Goal: Task Accomplishment & Management: Manage account settings

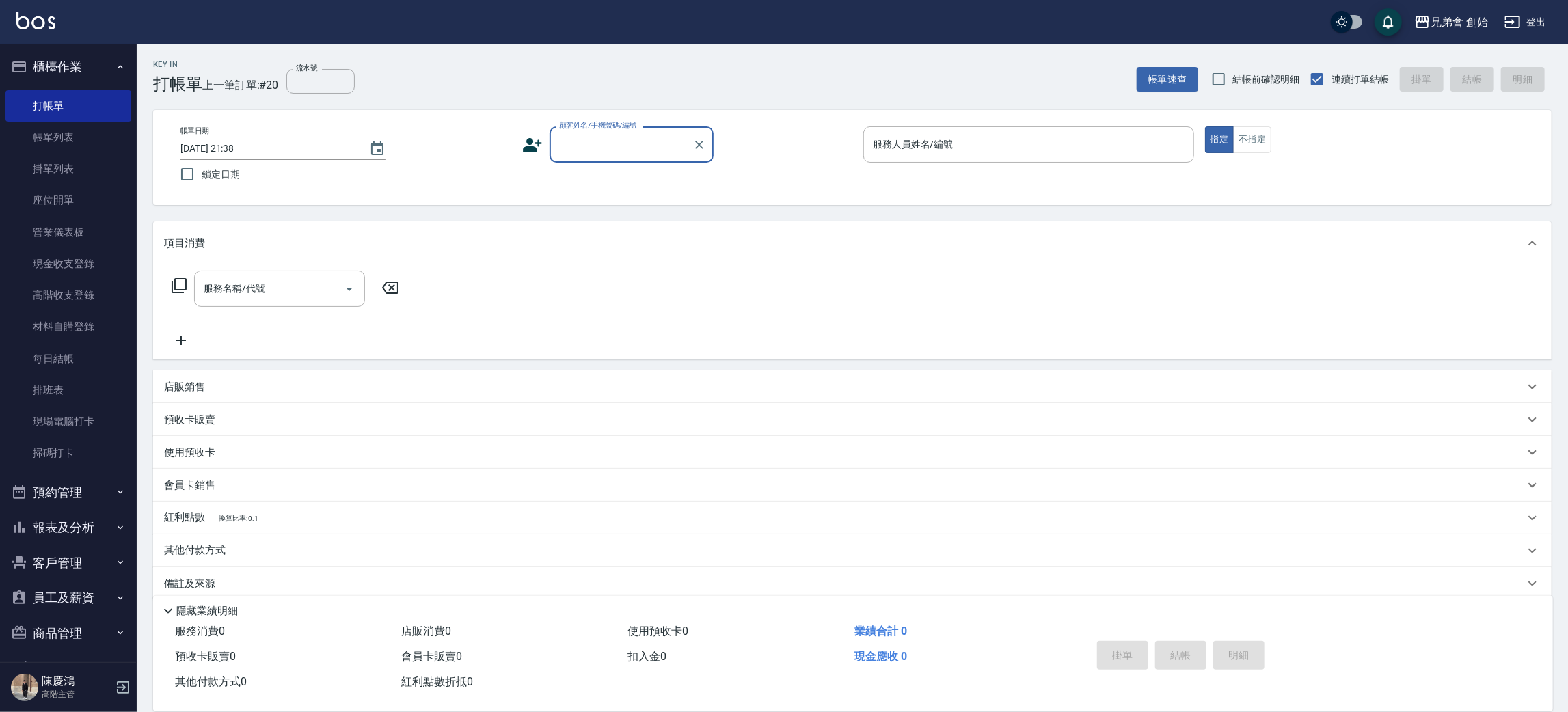
click at [73, 61] on button "櫃檯作業" at bounding box center [68, 67] width 126 height 36
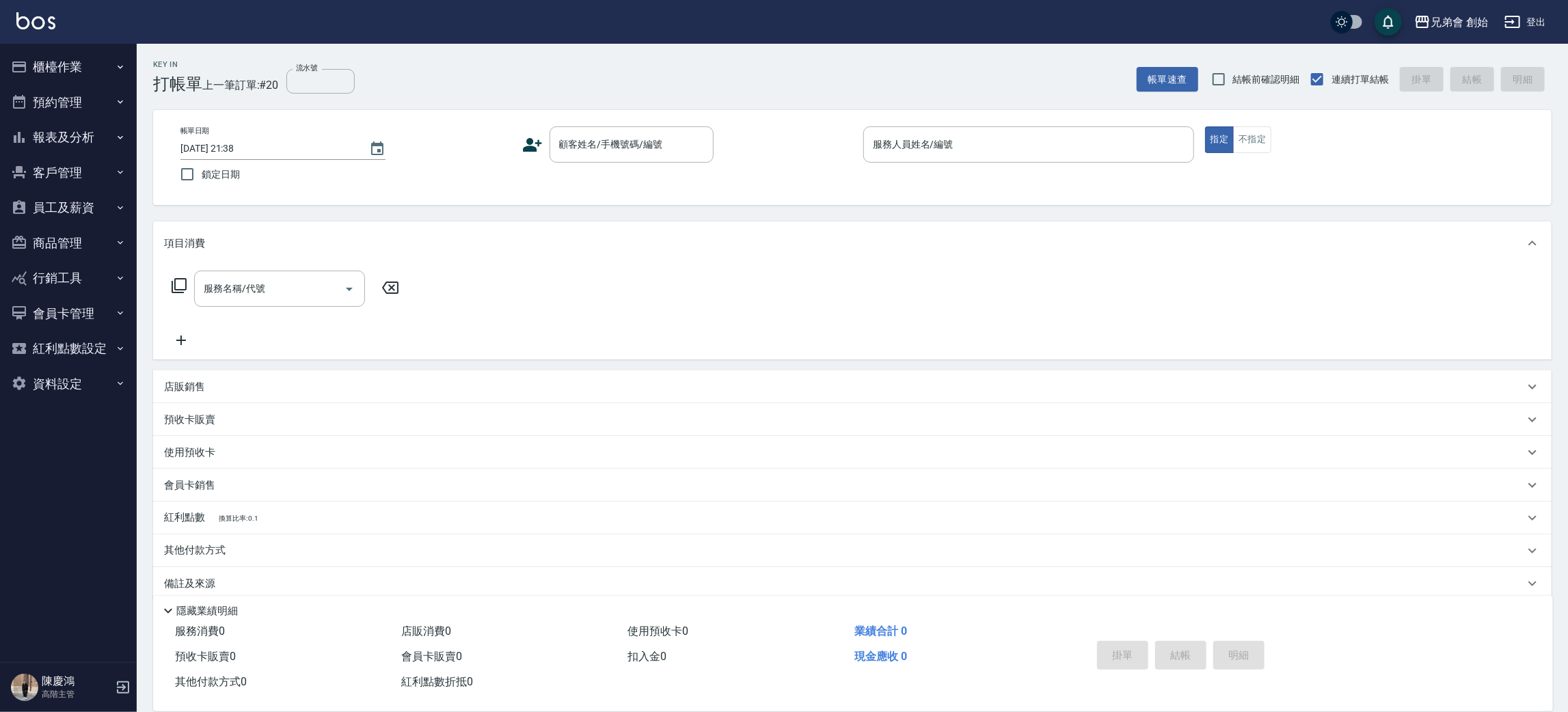
click at [75, 105] on button "預約管理" at bounding box center [68, 102] width 126 height 36
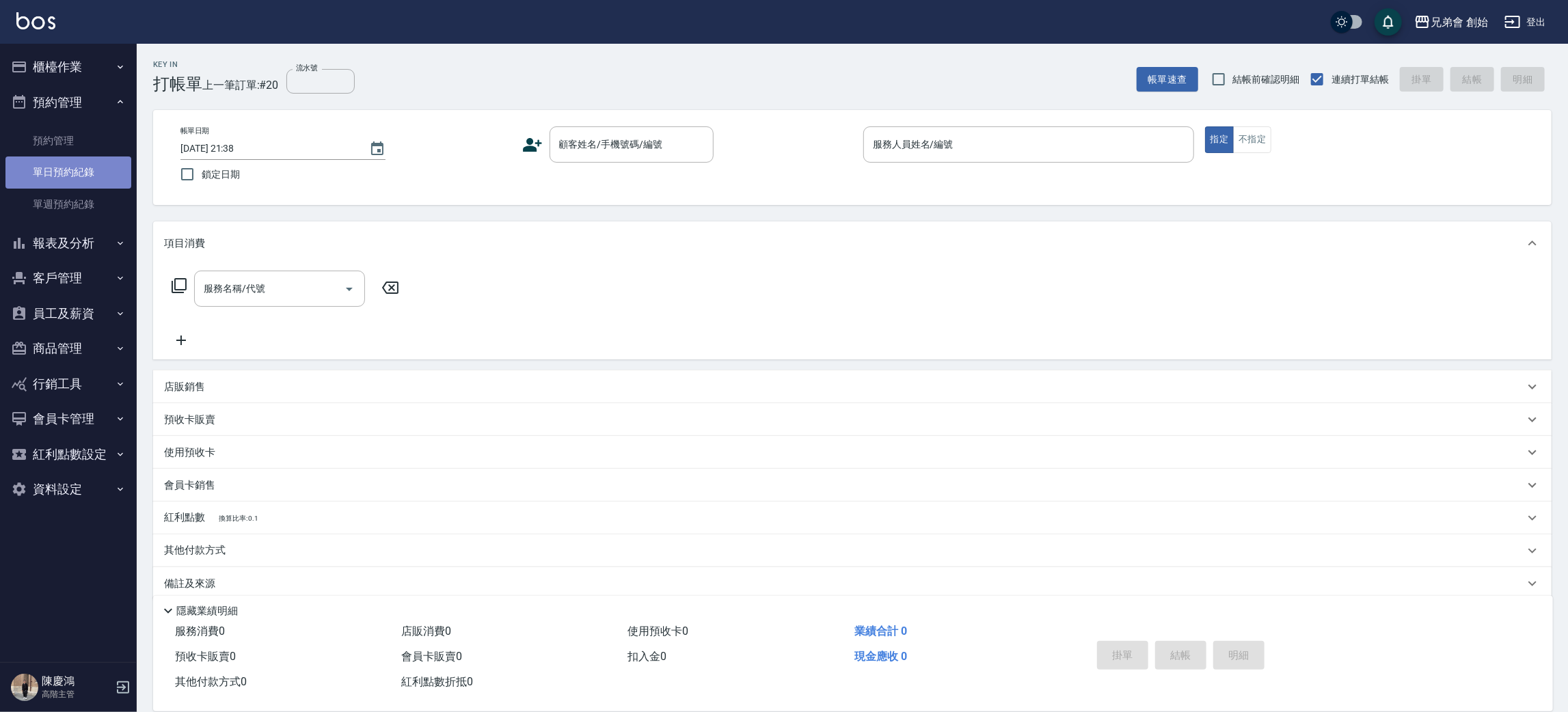
click at [77, 168] on link "單日預約紀錄" at bounding box center [68, 172] width 126 height 31
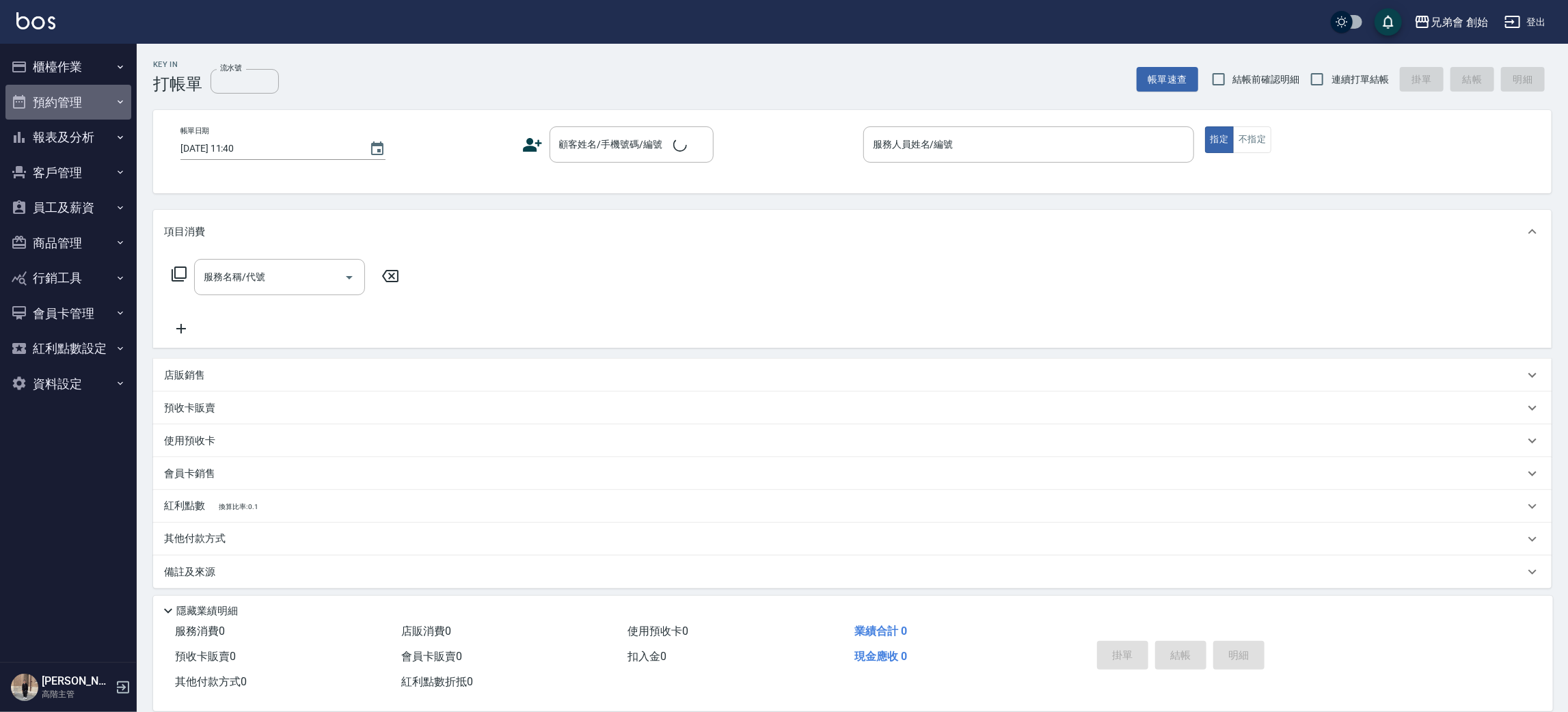
click at [56, 107] on button "預約管理" at bounding box center [68, 102] width 126 height 36
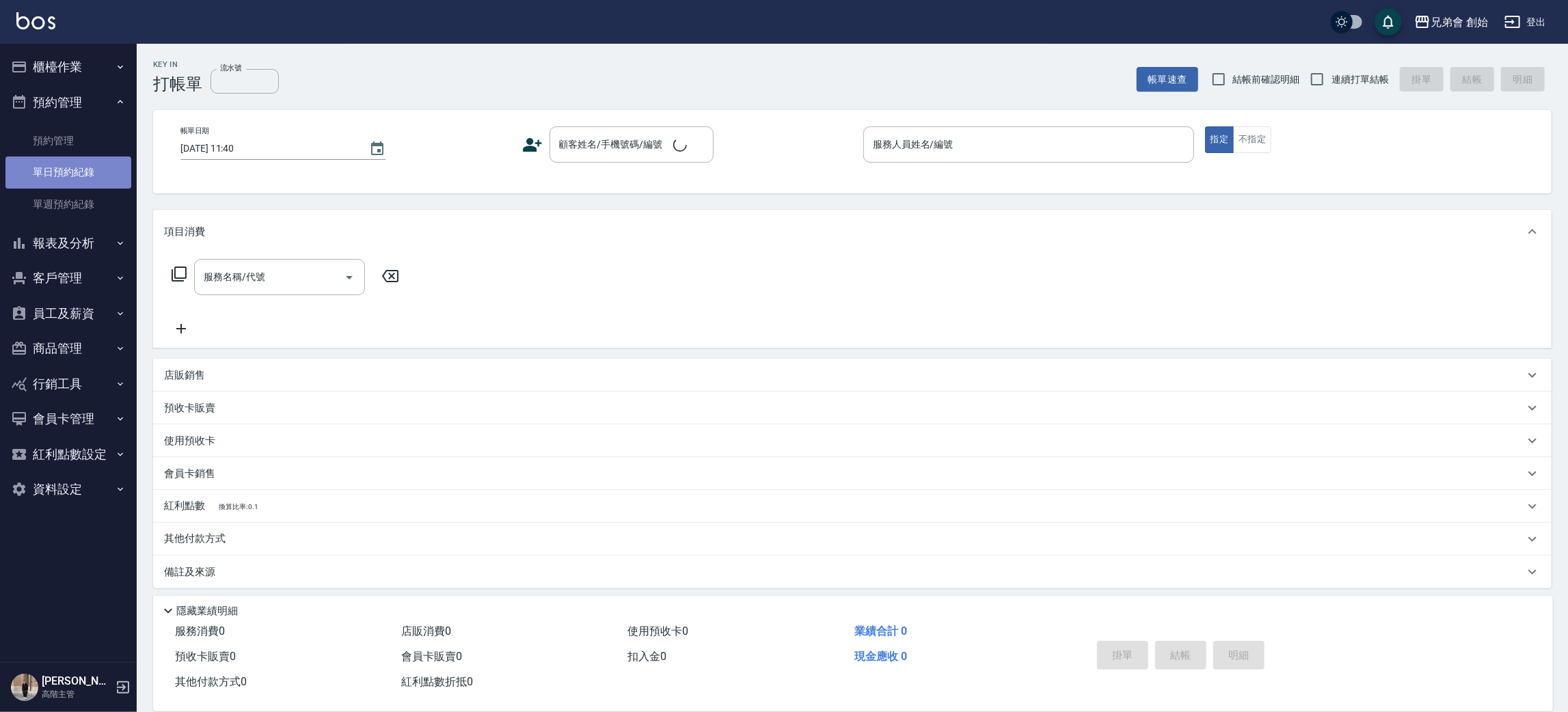
click at [77, 166] on link "單日預約紀錄" at bounding box center [68, 172] width 126 height 31
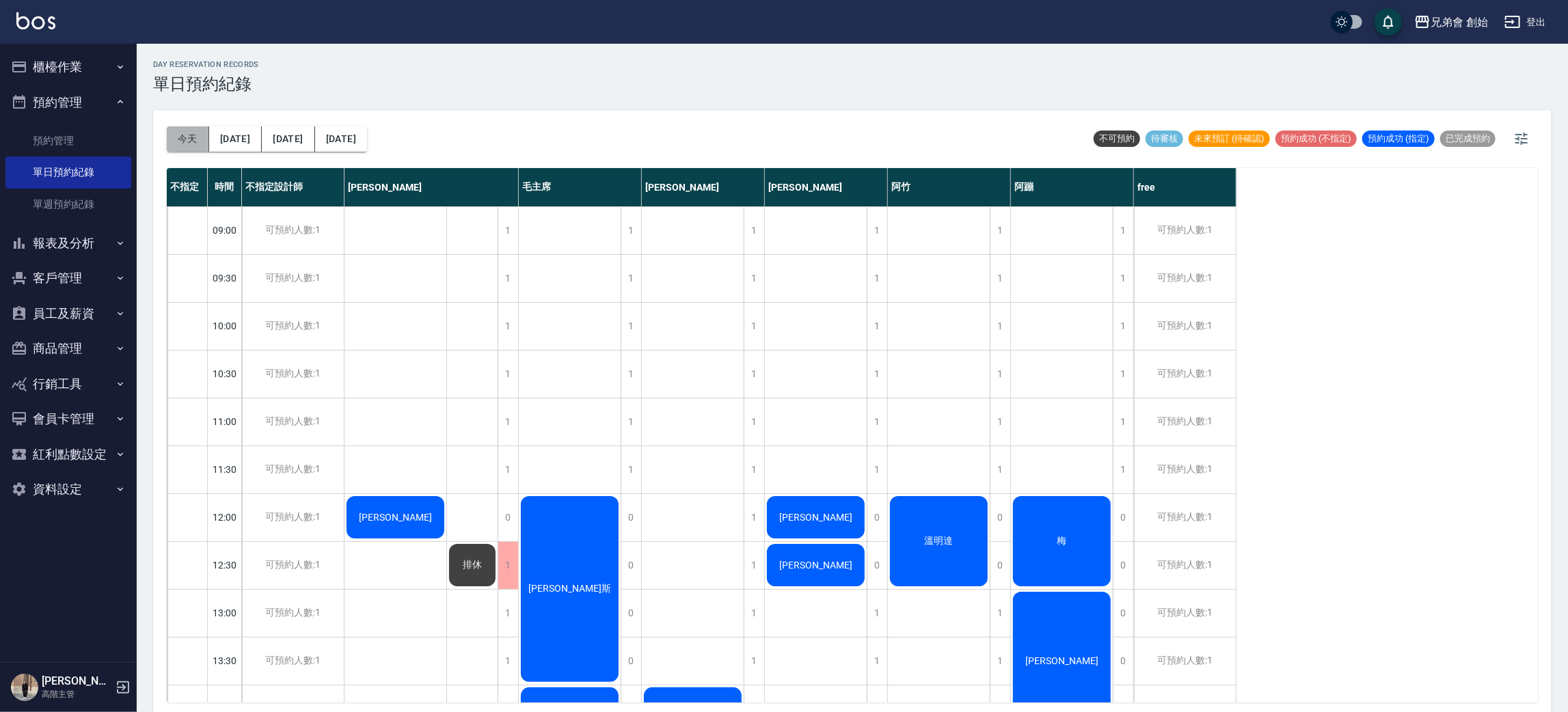
drag, startPoint x: 180, startPoint y: 142, endPoint x: 184, endPoint y: 150, distance: 8.9
click at [184, 150] on button "今天" at bounding box center [188, 139] width 42 height 26
click at [184, 146] on button "今天" at bounding box center [188, 139] width 42 height 26
click at [184, 141] on button "今天" at bounding box center [188, 139] width 42 height 26
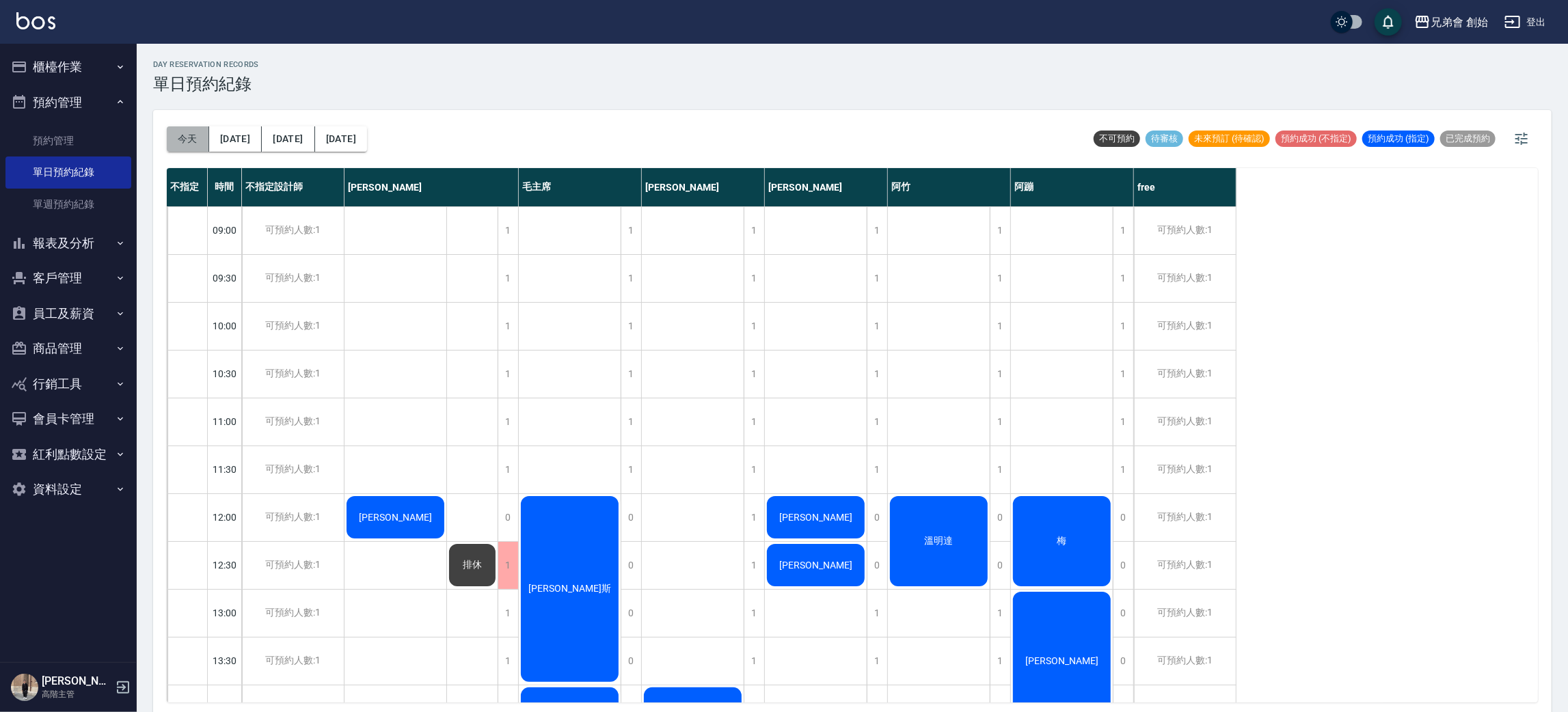
click at [184, 141] on button "今天" at bounding box center [188, 139] width 42 height 26
click at [191, 119] on div "今天 明天 後天 2025/10/15" at bounding box center [267, 139] width 201 height 58
click at [191, 131] on button "今天" at bounding box center [188, 139] width 42 height 26
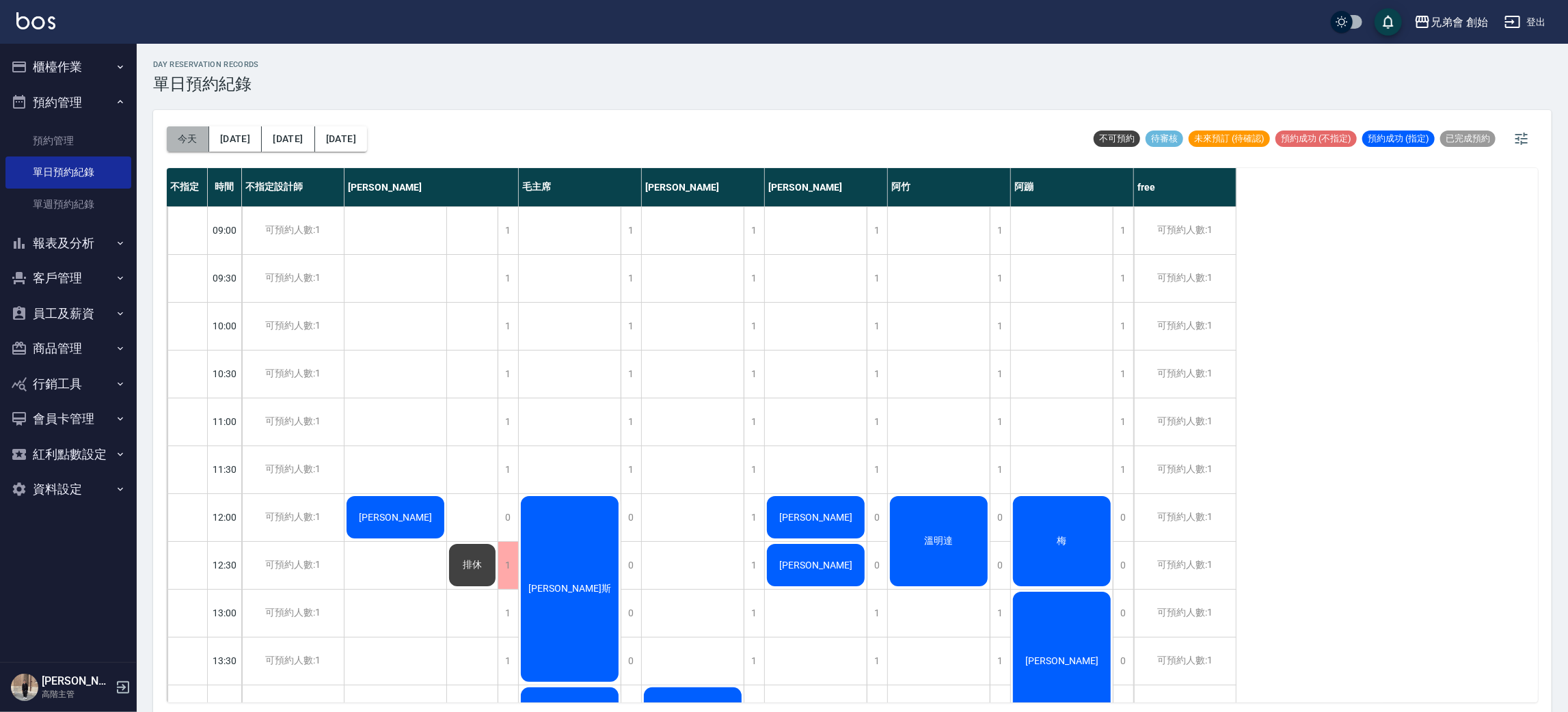
click at [191, 131] on button "今天" at bounding box center [188, 139] width 42 height 26
click at [190, 127] on button "今天" at bounding box center [188, 139] width 42 height 26
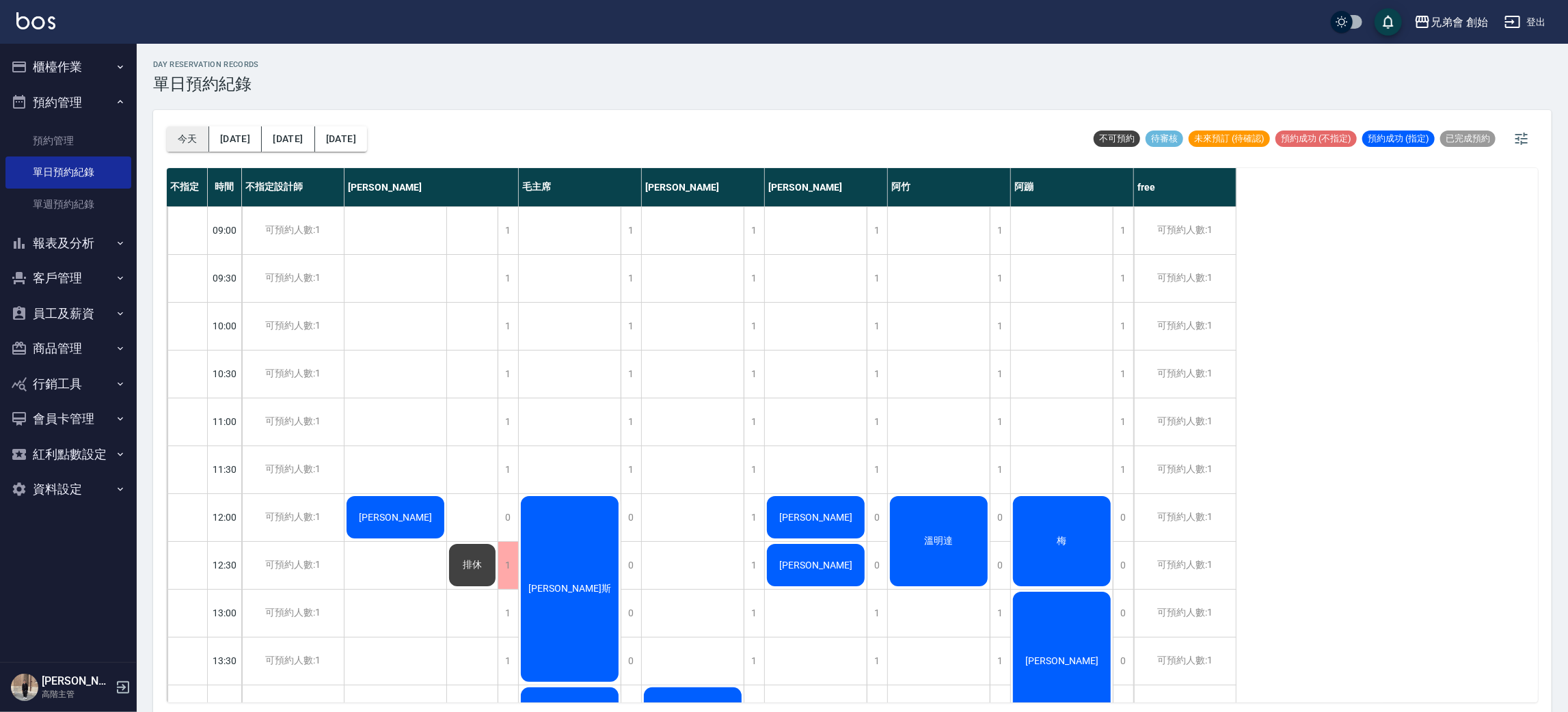
click at [190, 150] on button "今天" at bounding box center [188, 139] width 42 height 26
click at [190, 147] on button "今天" at bounding box center [188, 139] width 42 height 26
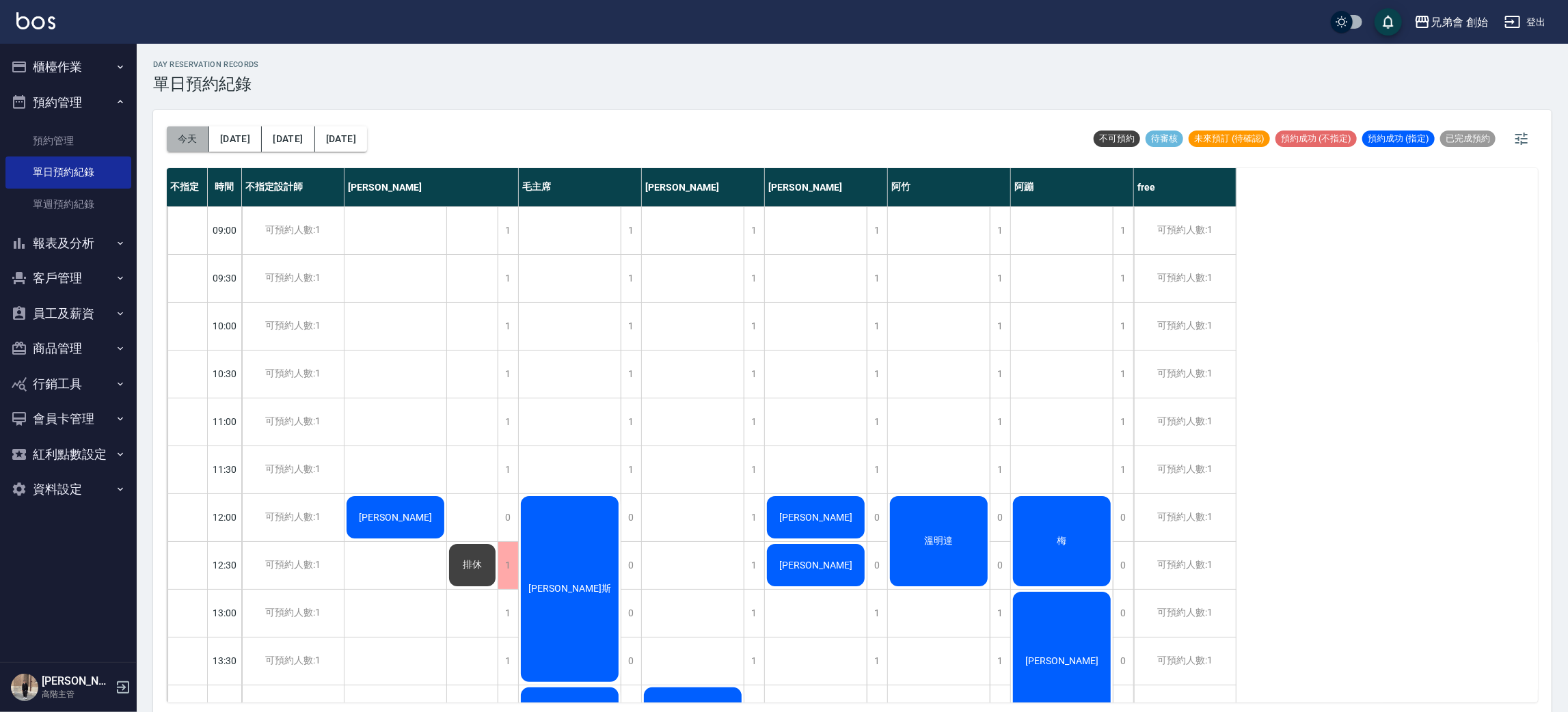
click at [190, 146] on button "今天" at bounding box center [188, 139] width 42 height 26
click at [188, 143] on button "今天" at bounding box center [188, 139] width 42 height 26
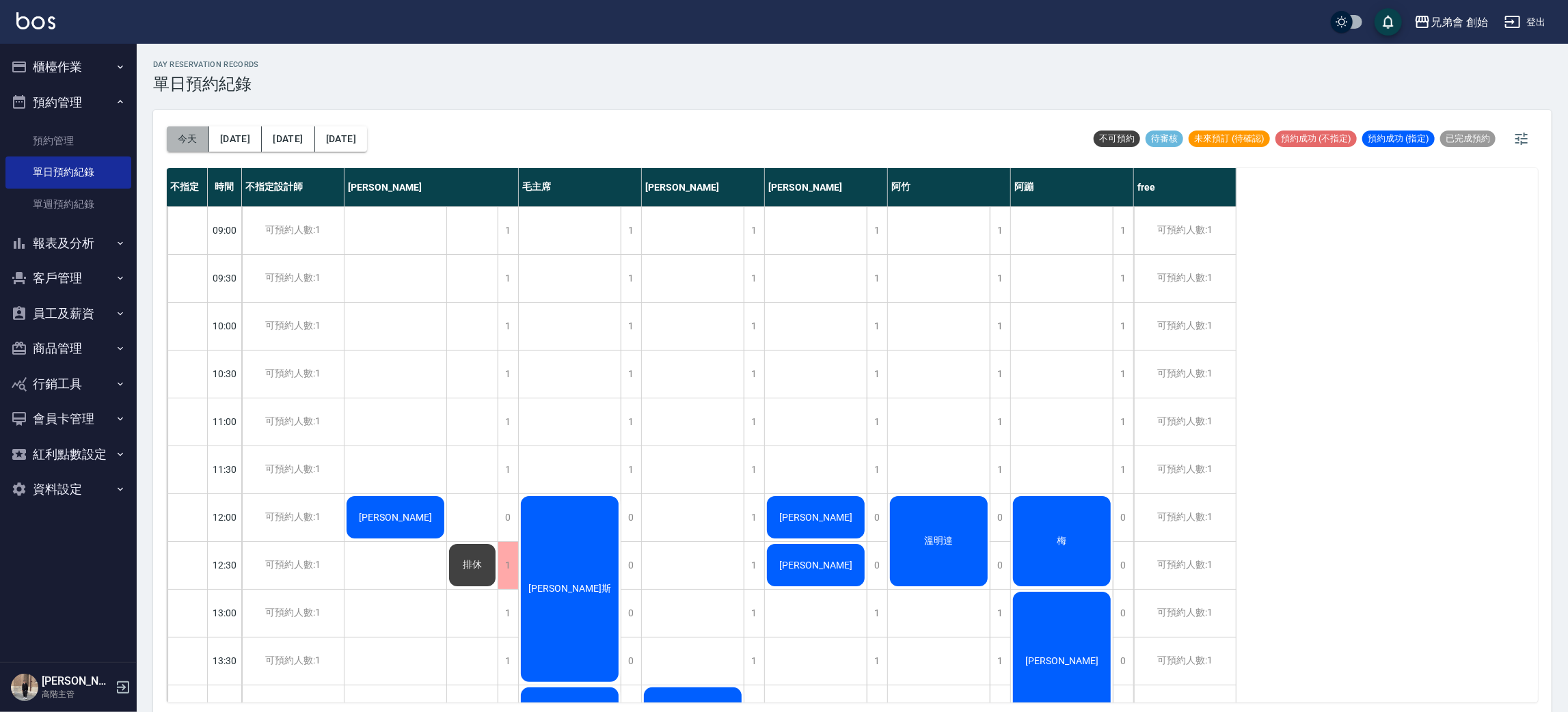
click at [188, 143] on button "今天" at bounding box center [188, 139] width 42 height 26
click at [187, 139] on button "今天" at bounding box center [188, 139] width 42 height 26
click at [187, 141] on button "今天" at bounding box center [188, 139] width 42 height 26
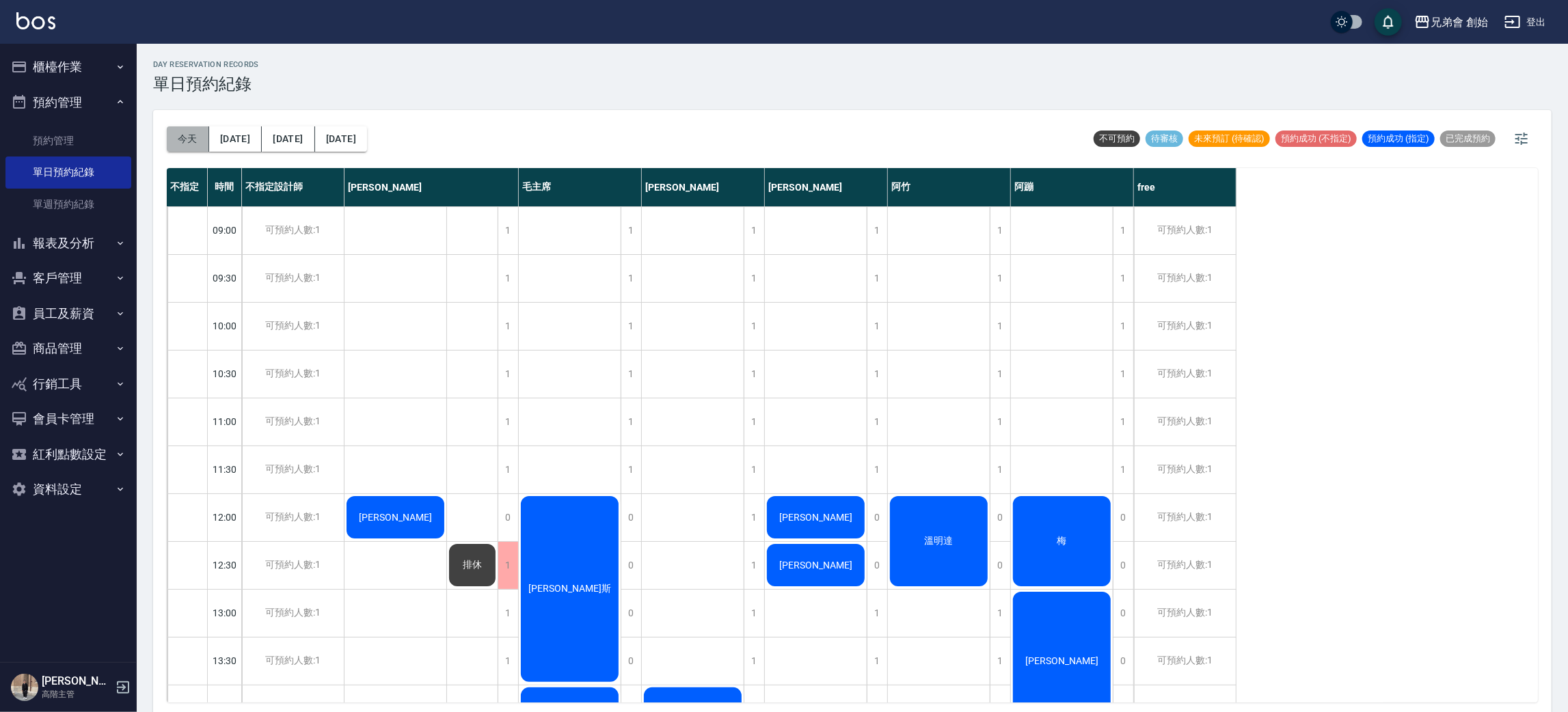
click at [187, 140] on button "今天" at bounding box center [188, 139] width 42 height 26
click at [185, 138] on button "今天" at bounding box center [188, 139] width 42 height 26
click at [185, 142] on button "今天" at bounding box center [188, 139] width 42 height 26
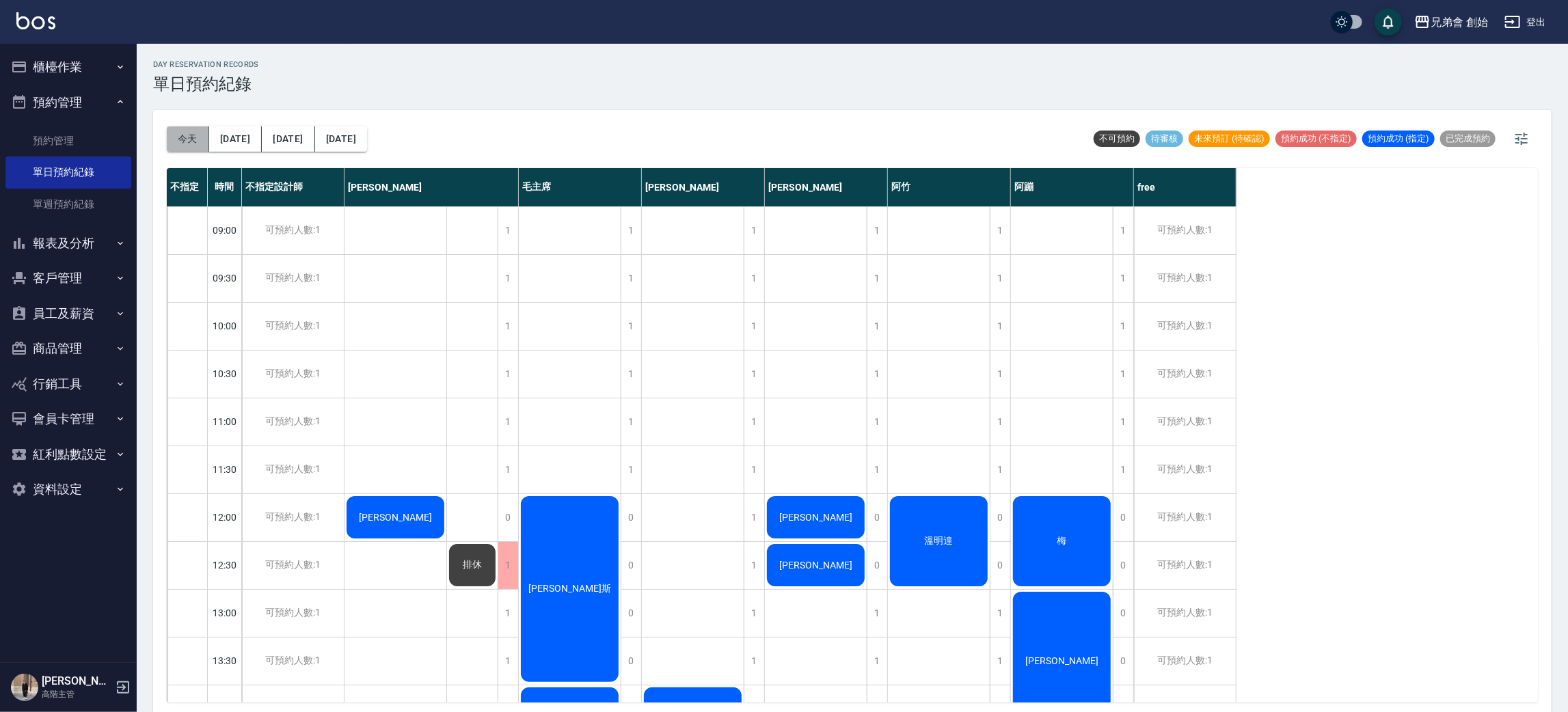
click at [184, 139] on button "今天" at bounding box center [188, 139] width 42 height 26
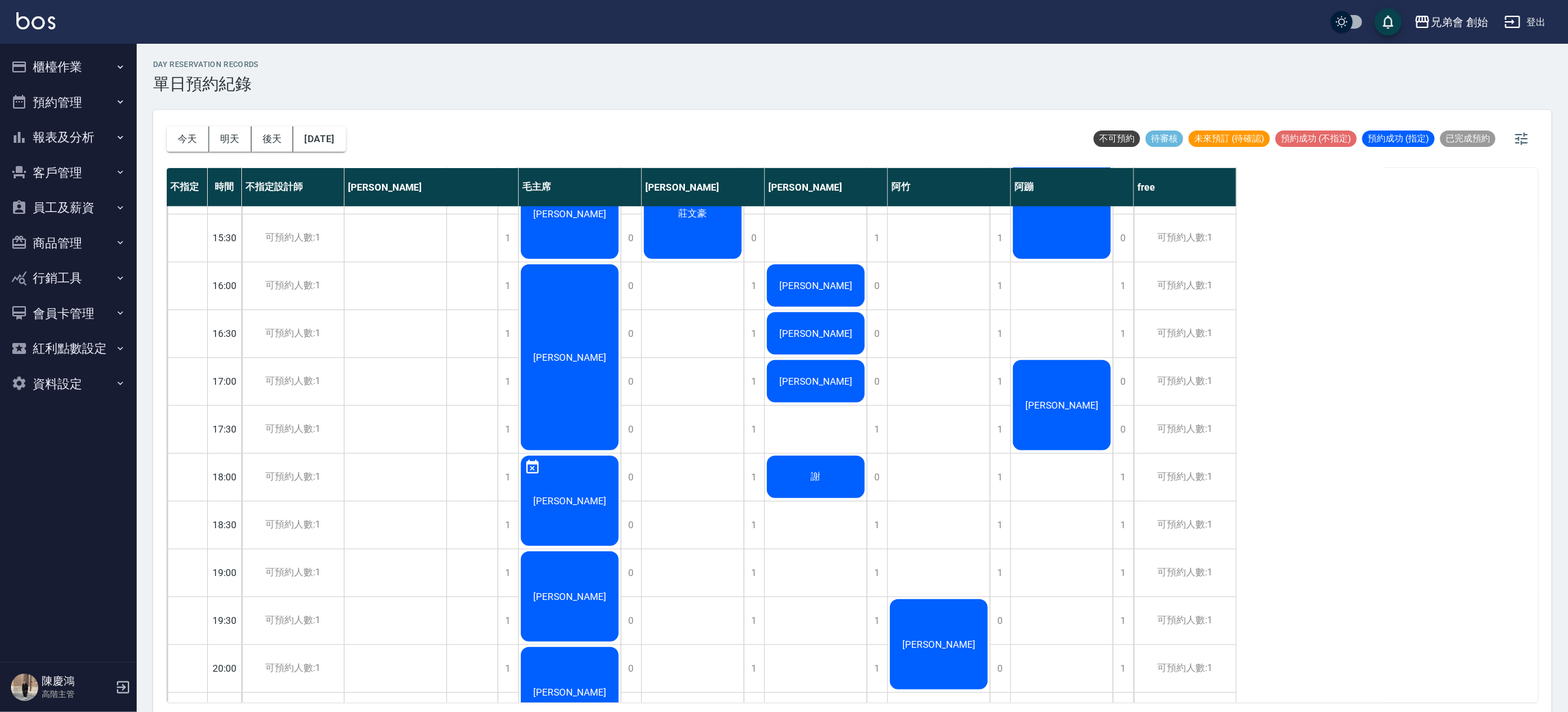
scroll to position [102, 0]
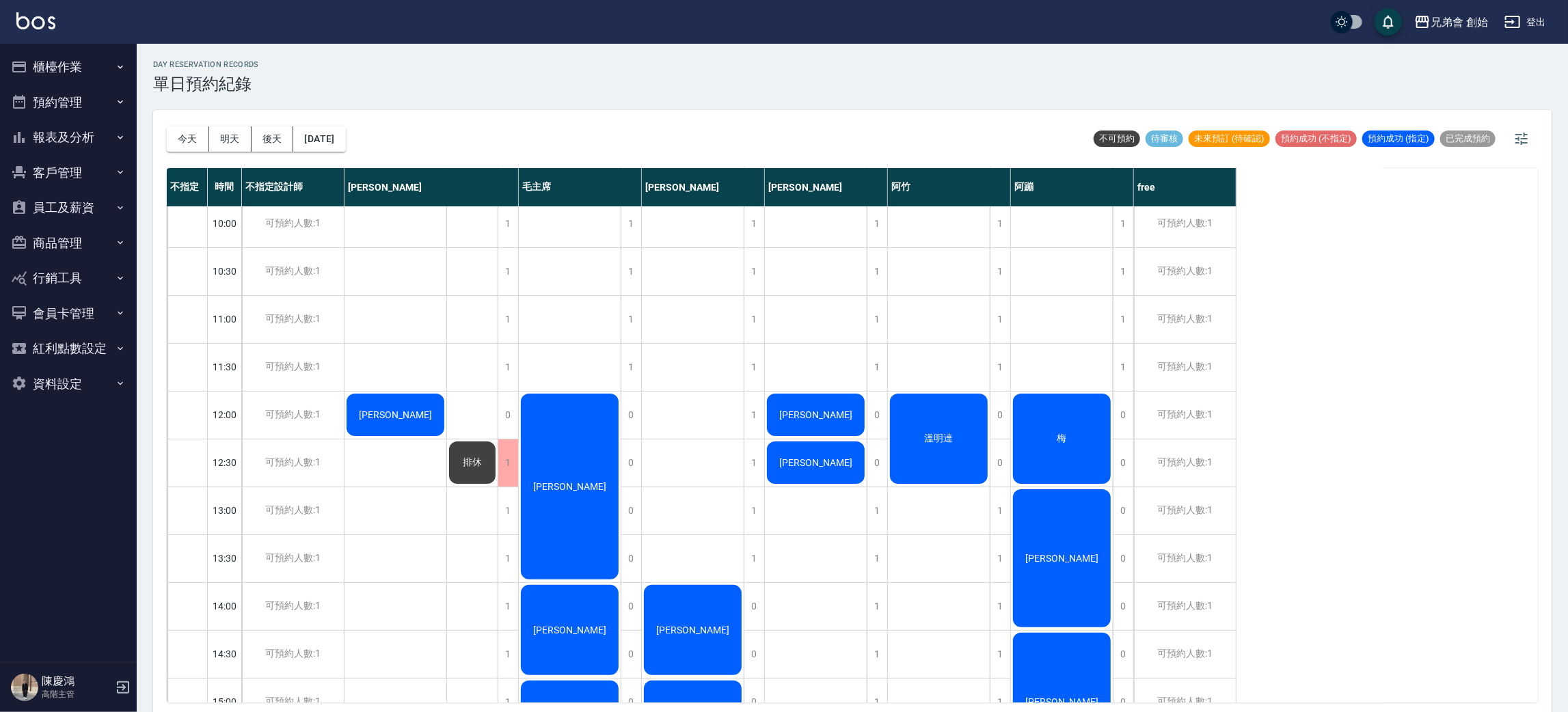
click at [840, 413] on div "[PERSON_NAME]" at bounding box center [816, 415] width 102 height 46
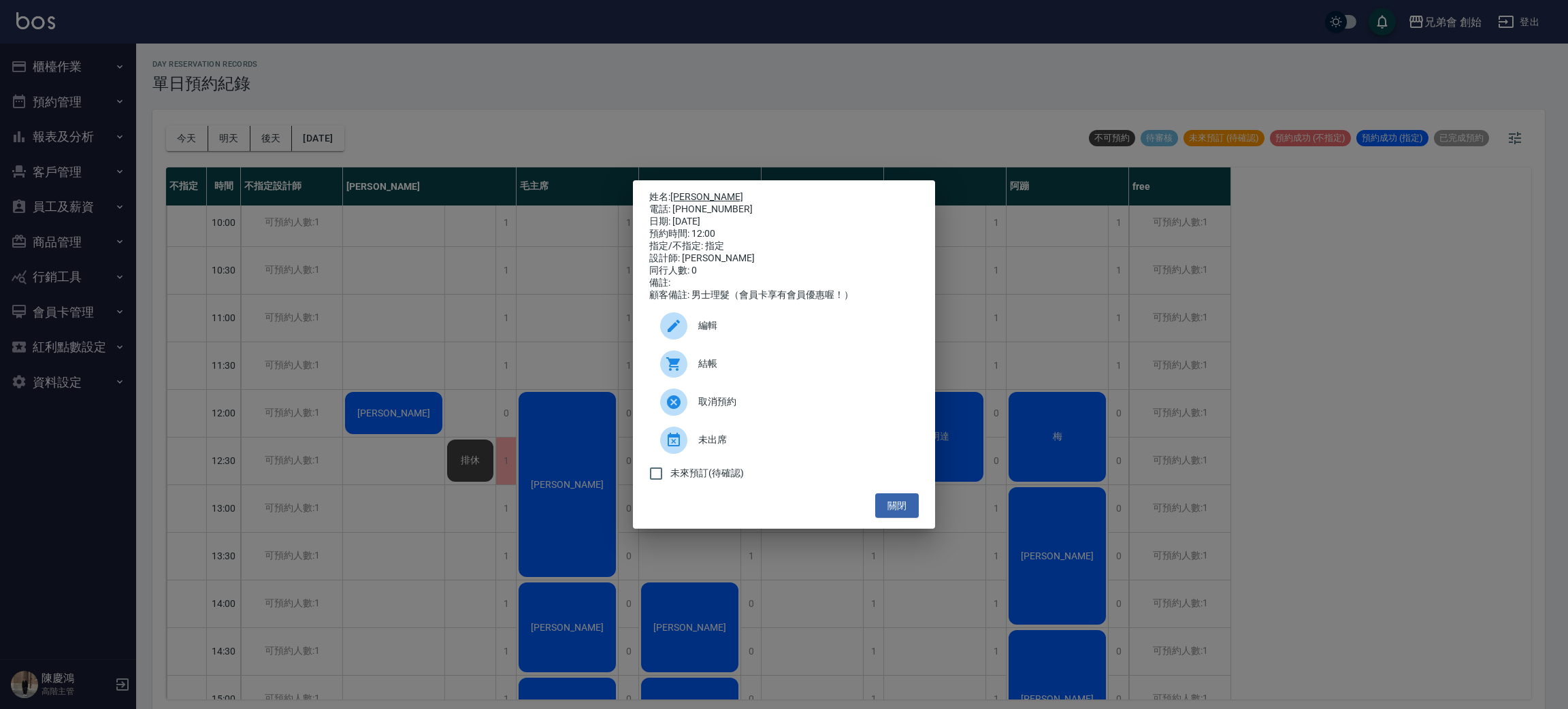
click at [694, 195] on link "[PERSON_NAME]" at bounding box center [706, 197] width 73 height 11
click at [488, 126] on div "姓名: 曾謙富 電話: 0953785786 日期: 2025/10/15 預約時間: 12:00 指定/不指定: 指定 設計師: 潘潘 同行人數: 0 備註…" at bounding box center [784, 354] width 1568 height 709
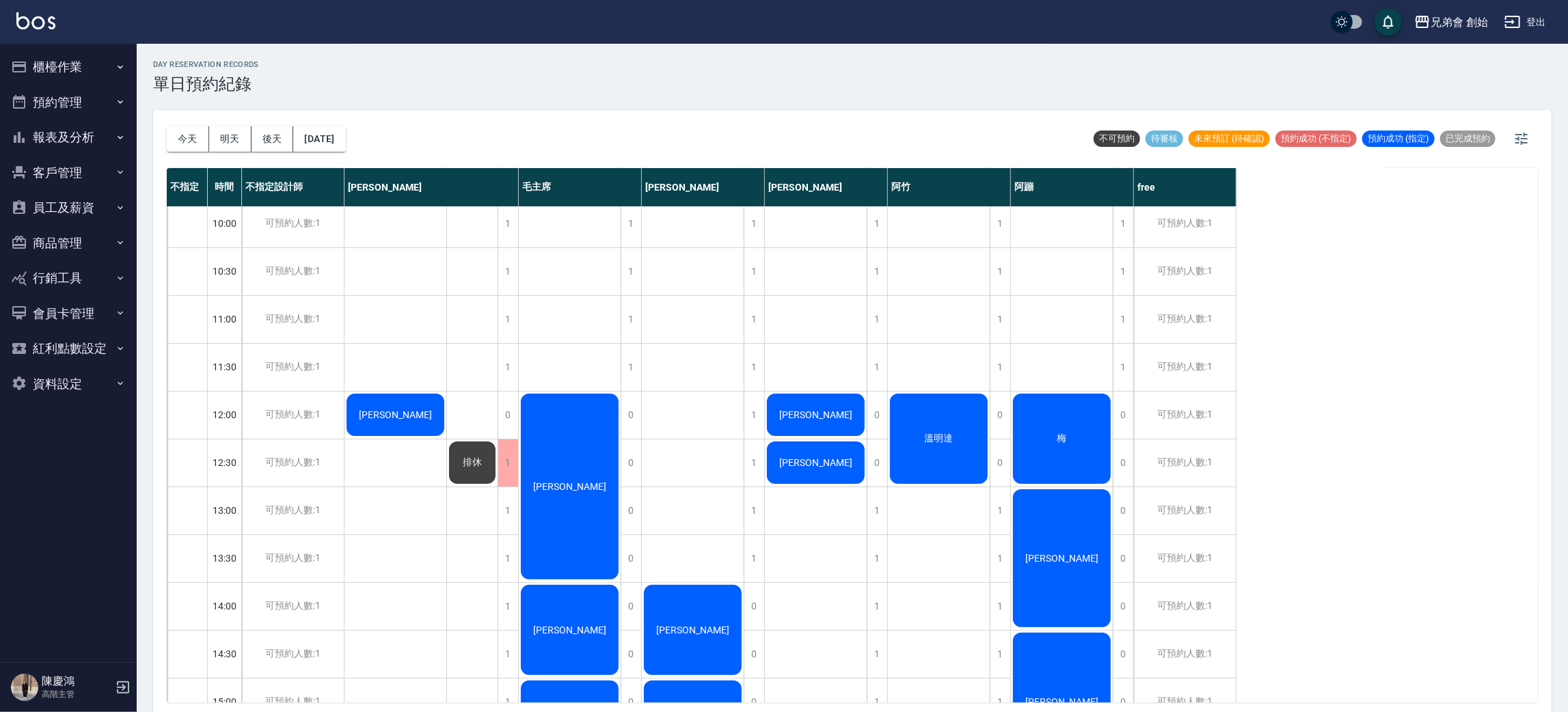
drag, startPoint x: 617, startPoint y: 279, endPoint x: 610, endPoint y: 270, distance: 11.4
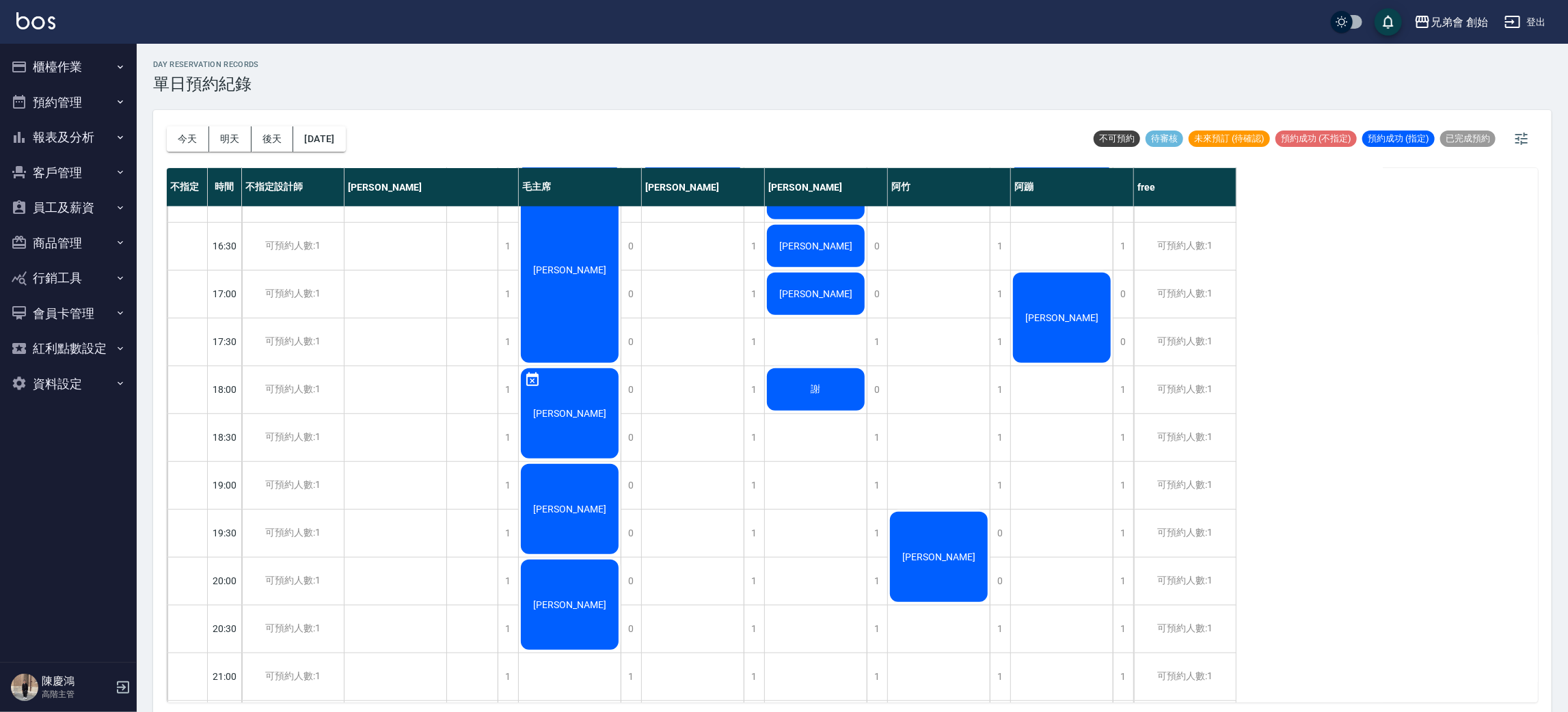
scroll to position [87, 0]
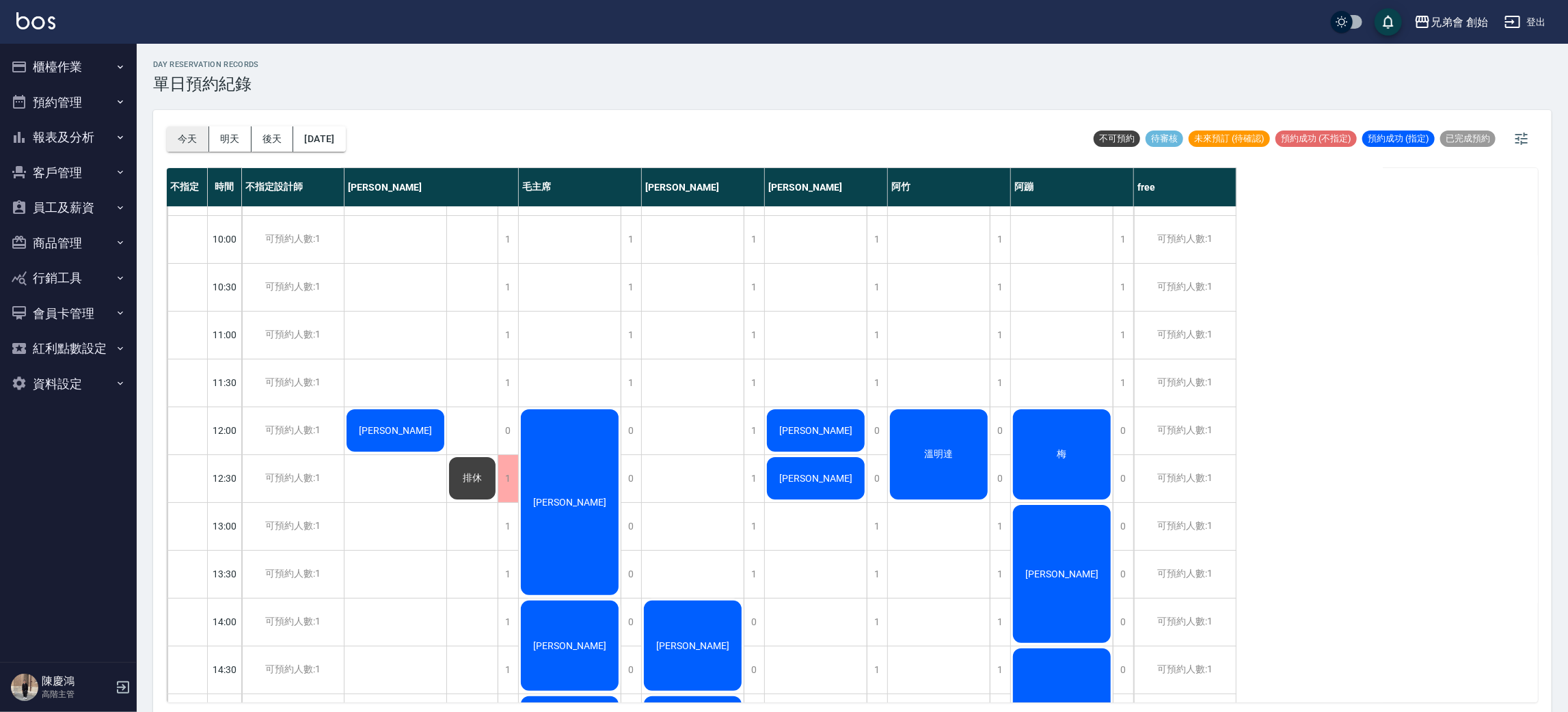
click at [195, 146] on button "今天" at bounding box center [188, 139] width 42 height 26
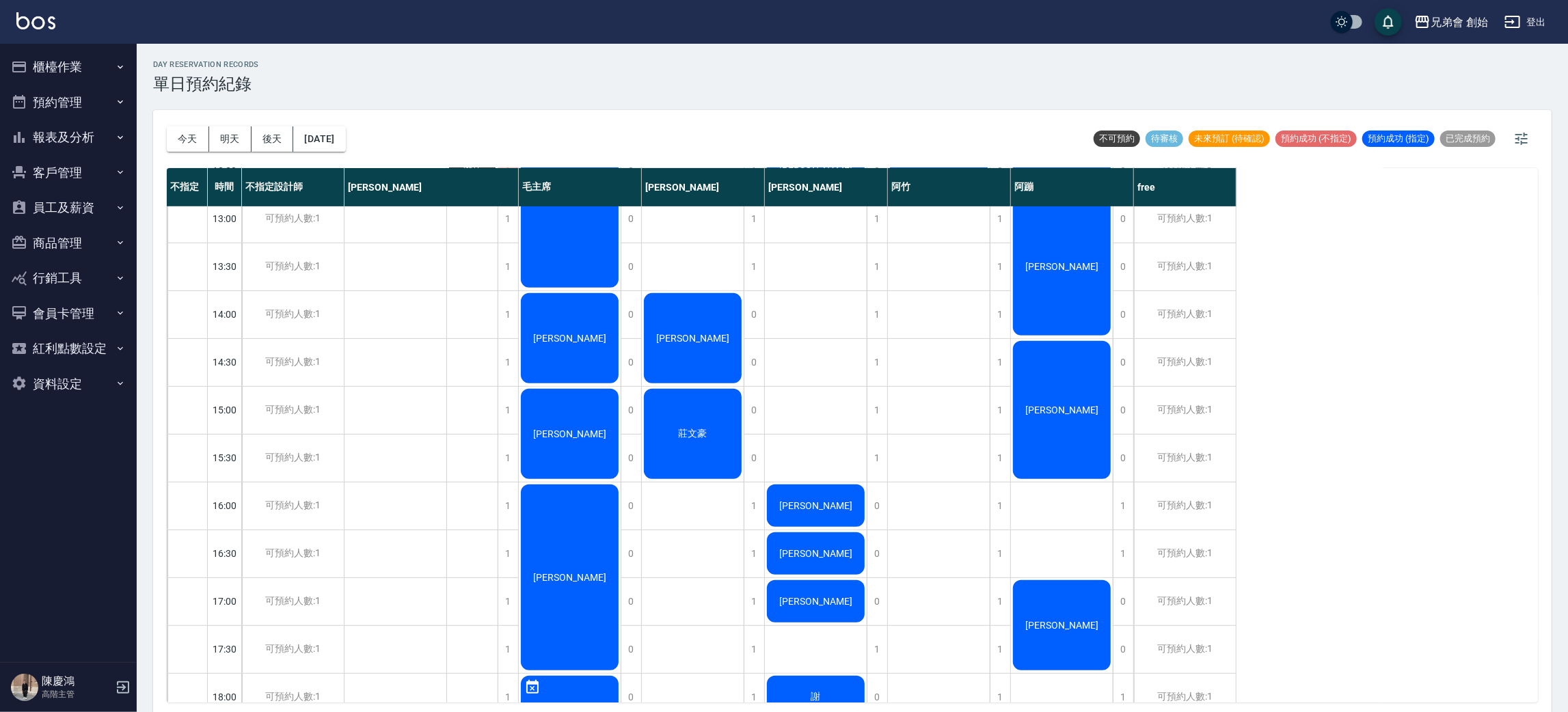
scroll to position [292, 0]
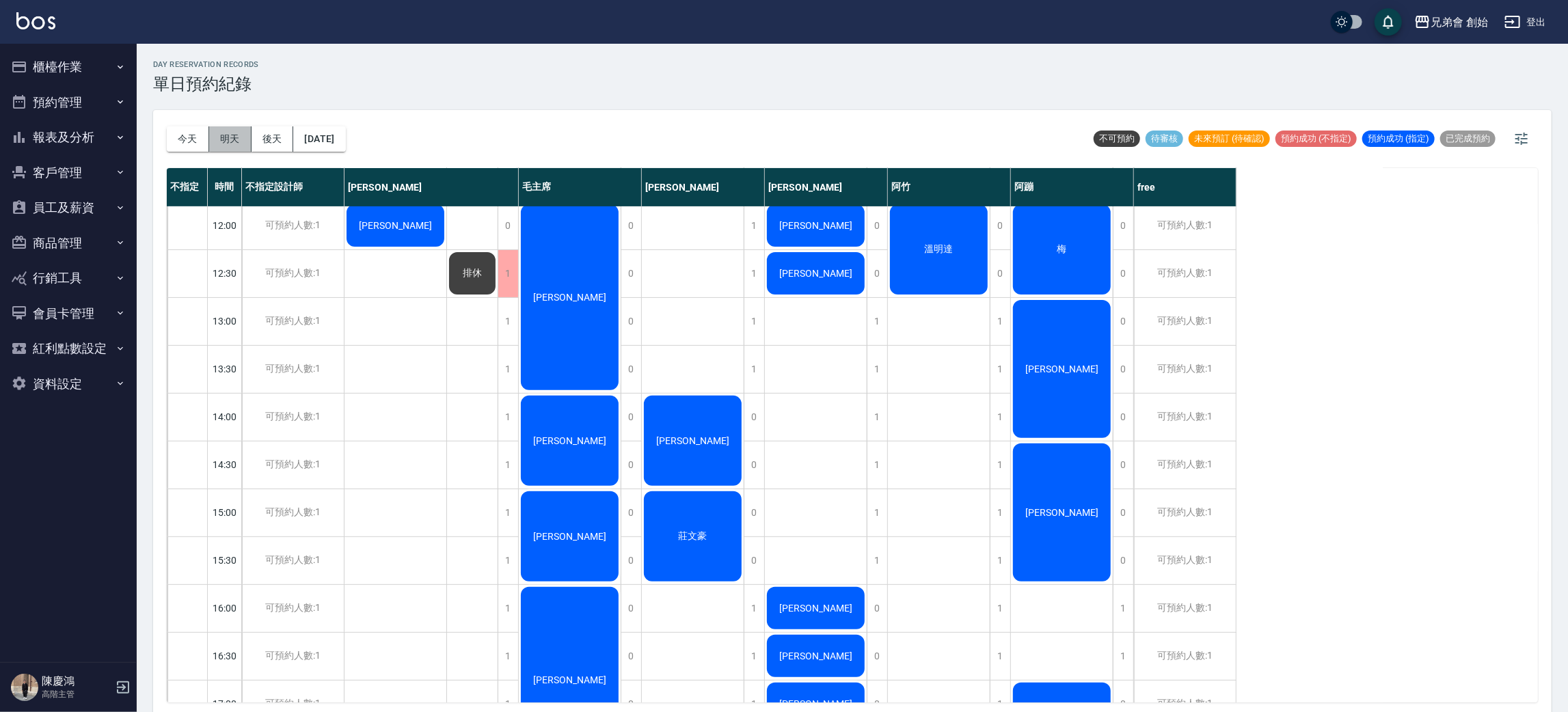
click at [236, 147] on button "明天" at bounding box center [230, 139] width 42 height 26
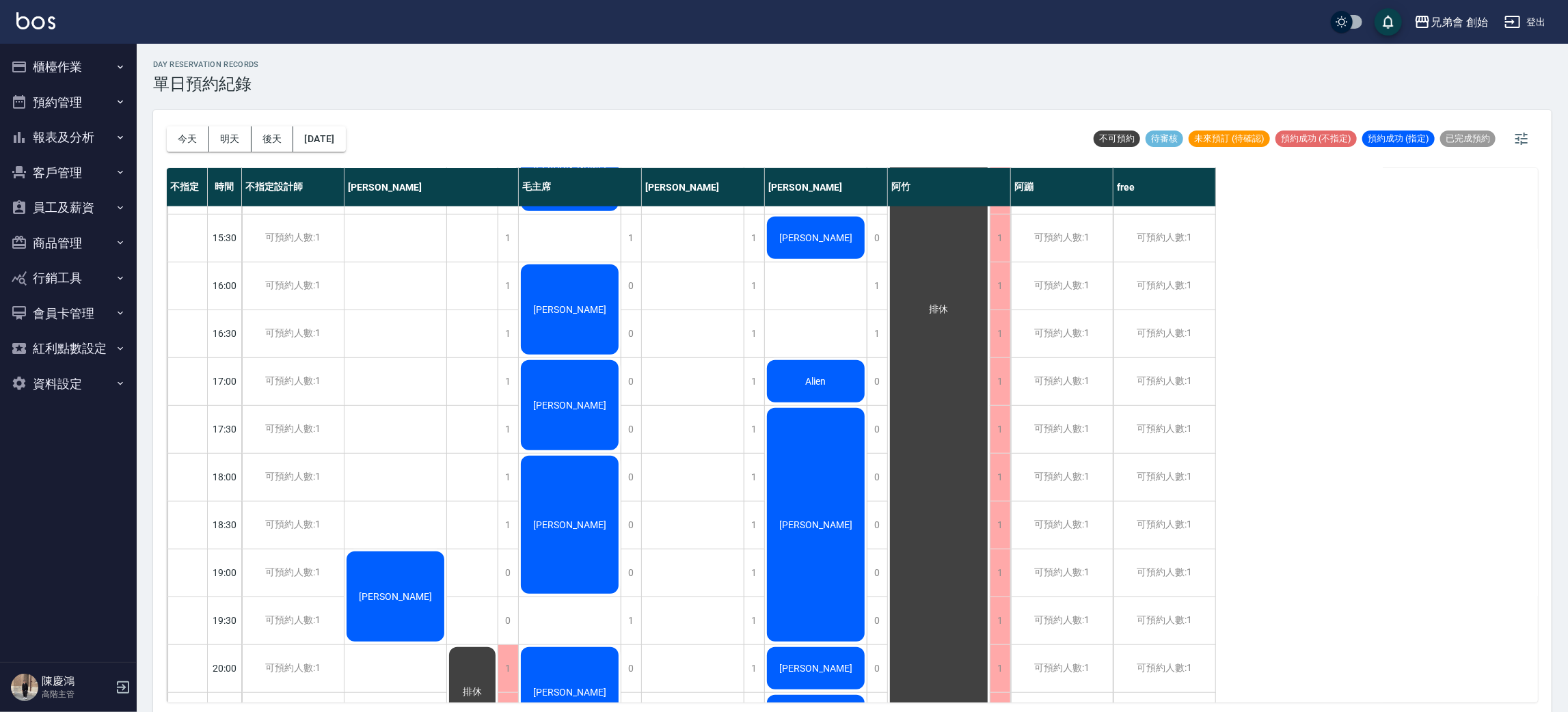
scroll to position [717, 0]
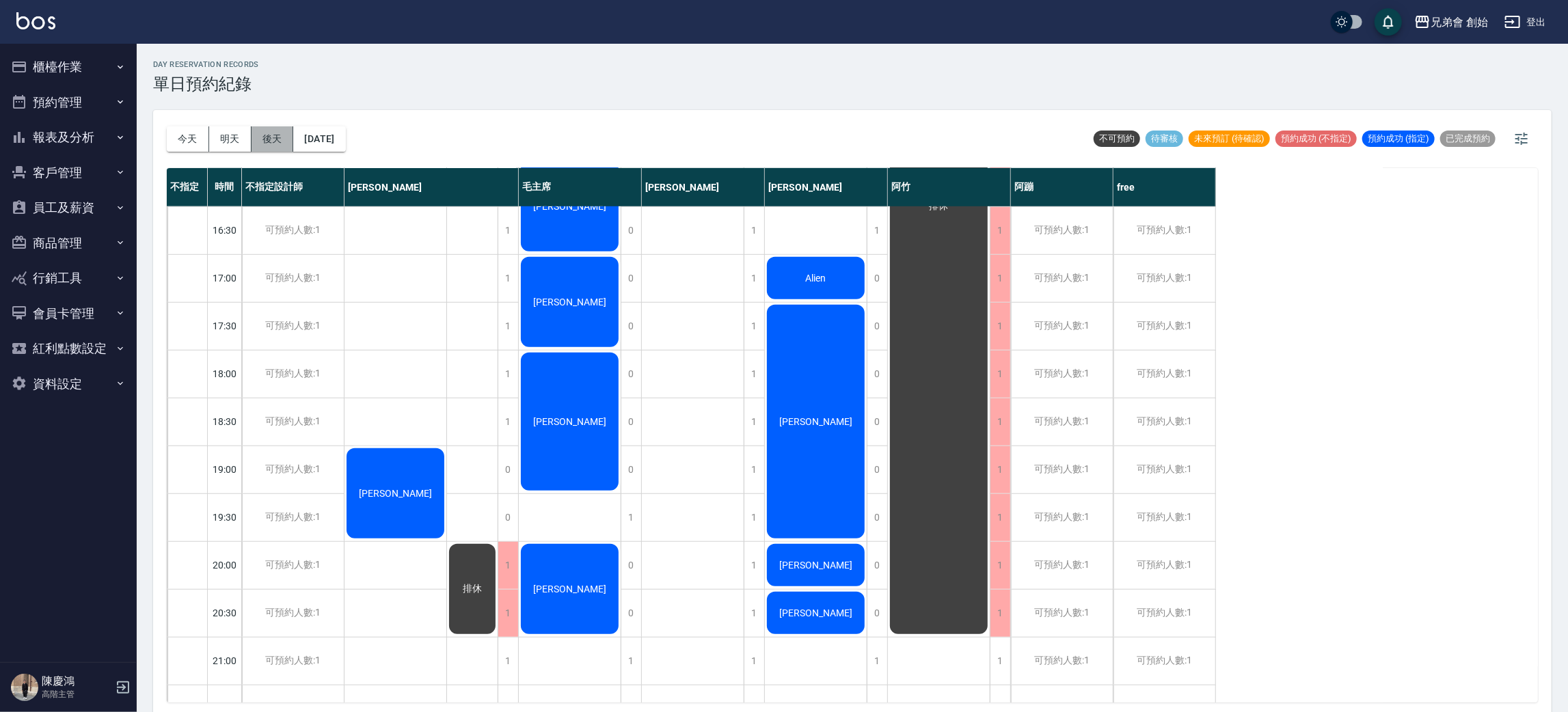
click at [277, 148] on button "後天" at bounding box center [273, 139] width 42 height 26
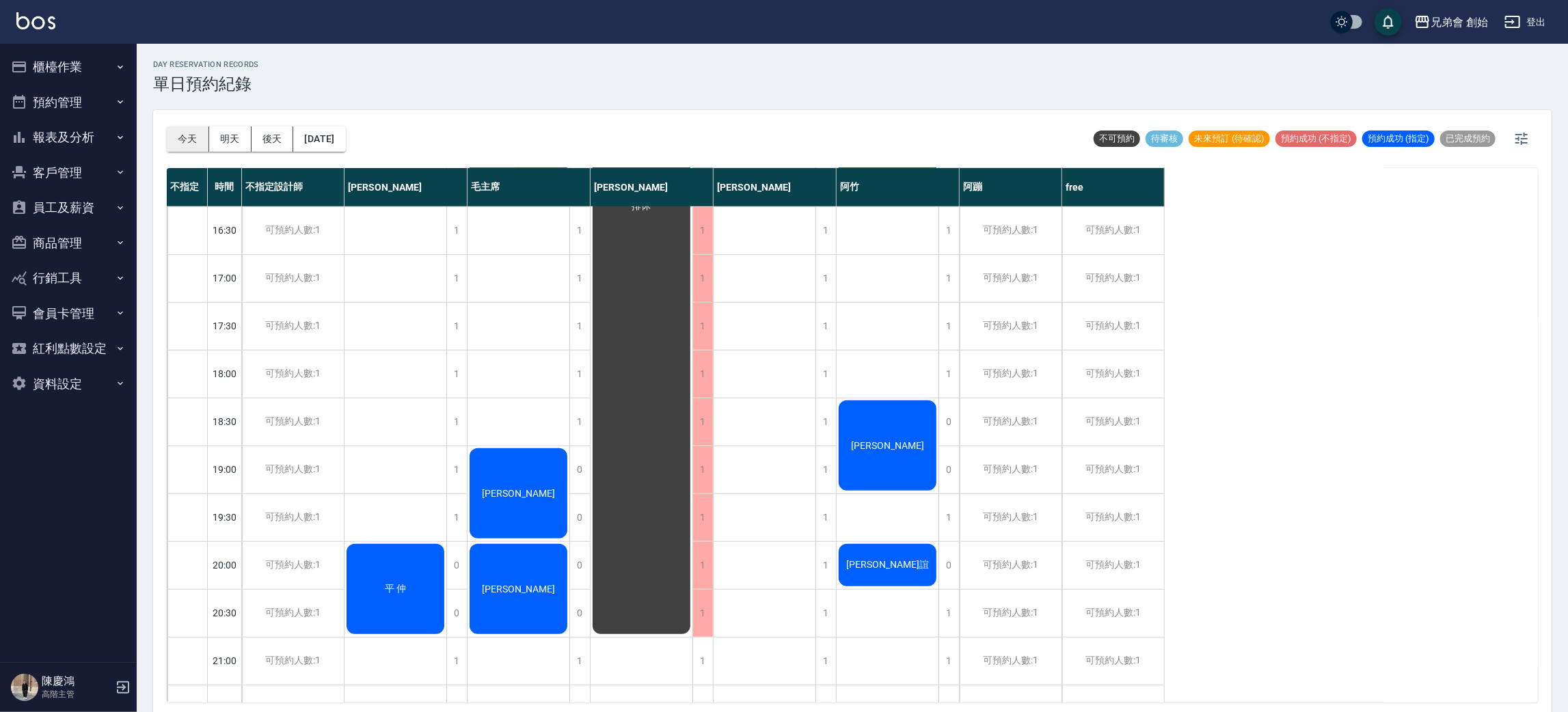
click at [198, 148] on button "今天" at bounding box center [188, 139] width 42 height 26
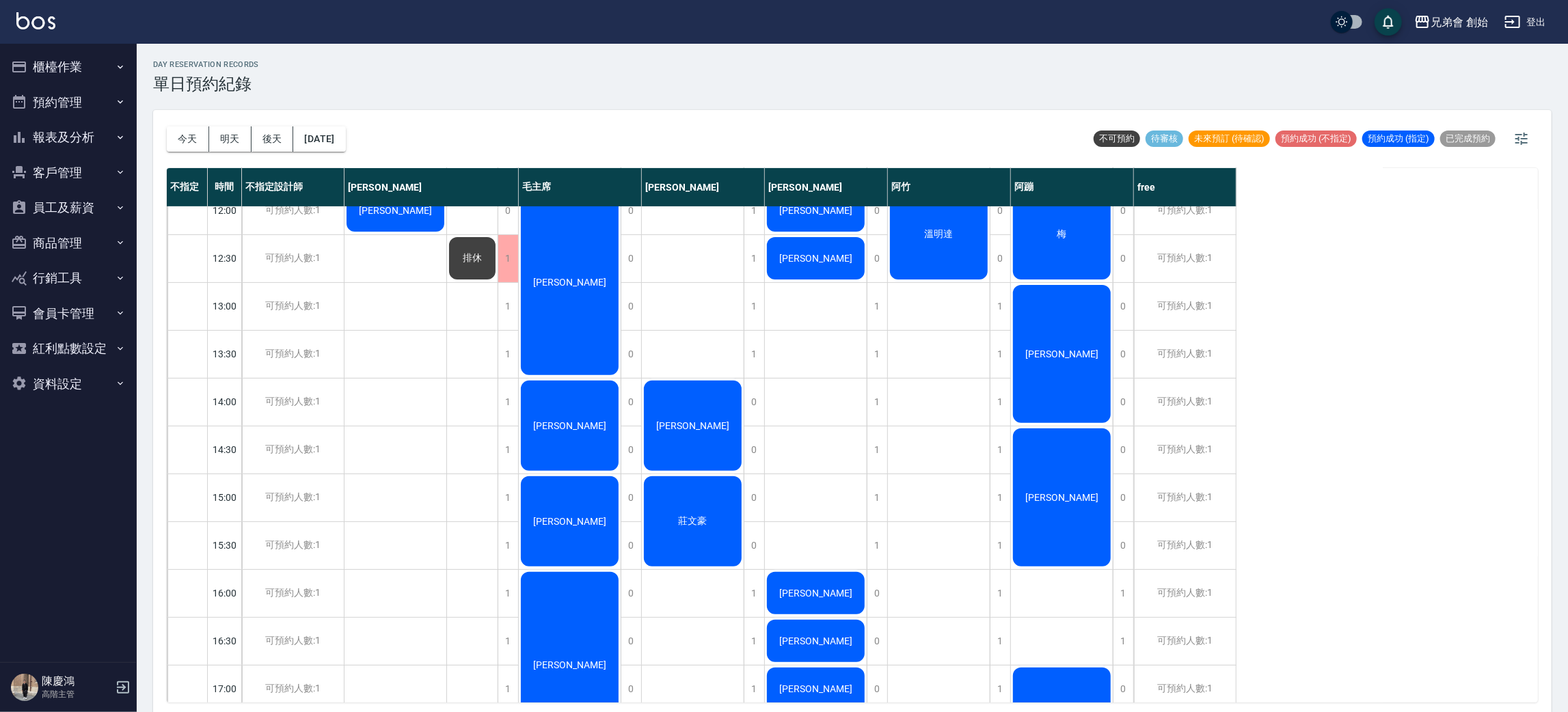
scroll to position [205, 0]
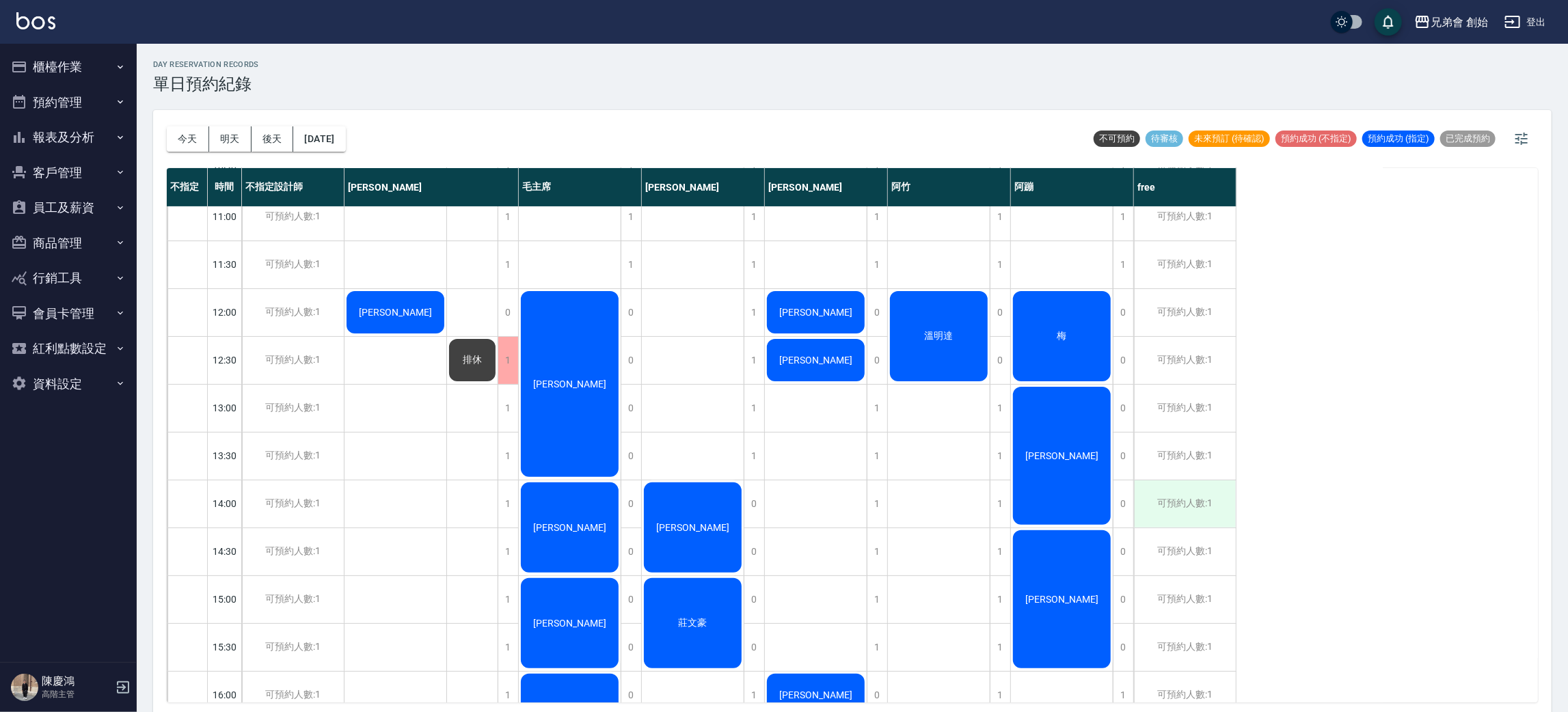
click at [1183, 503] on div "可預約人數:1" at bounding box center [1185, 504] width 102 height 47
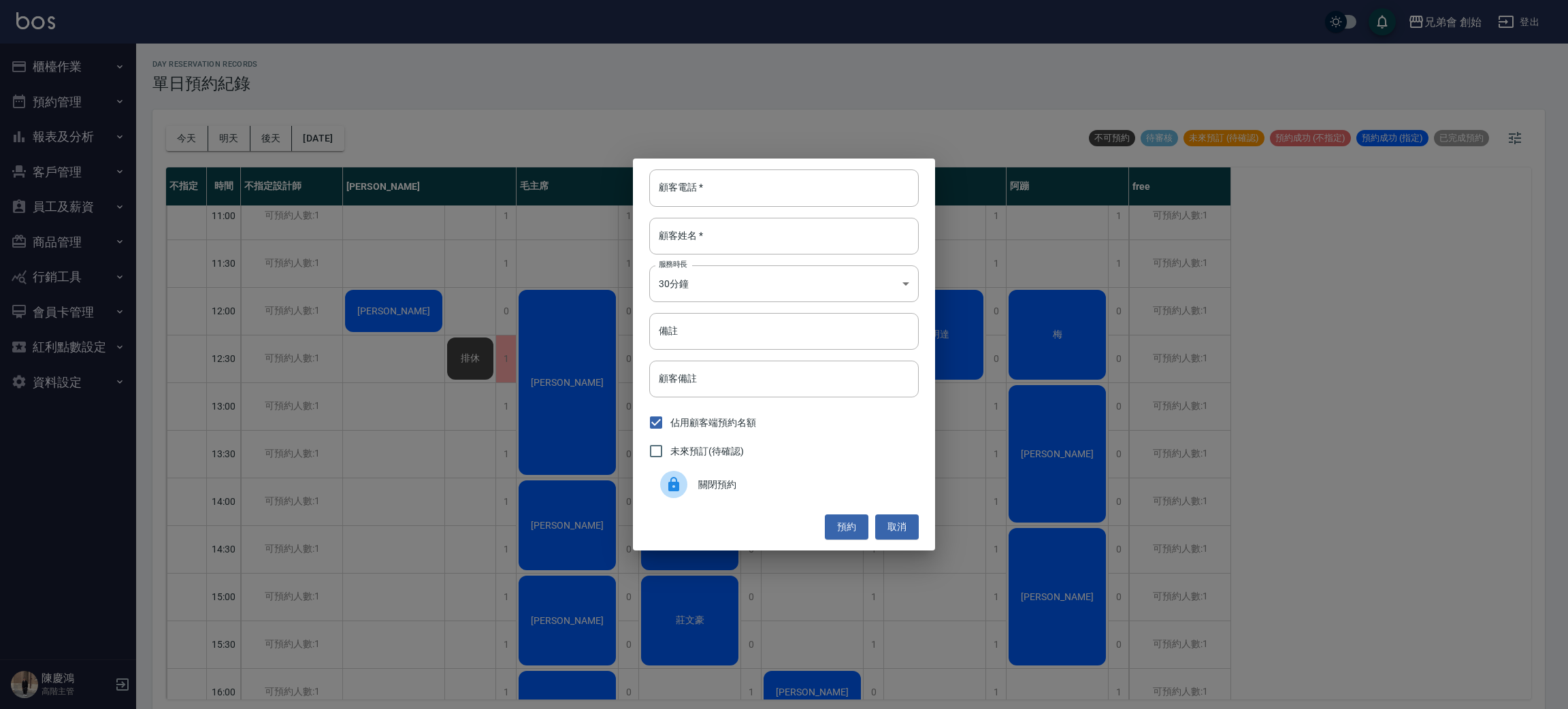
click at [787, 482] on span "關閉預約" at bounding box center [803, 485] width 210 height 15
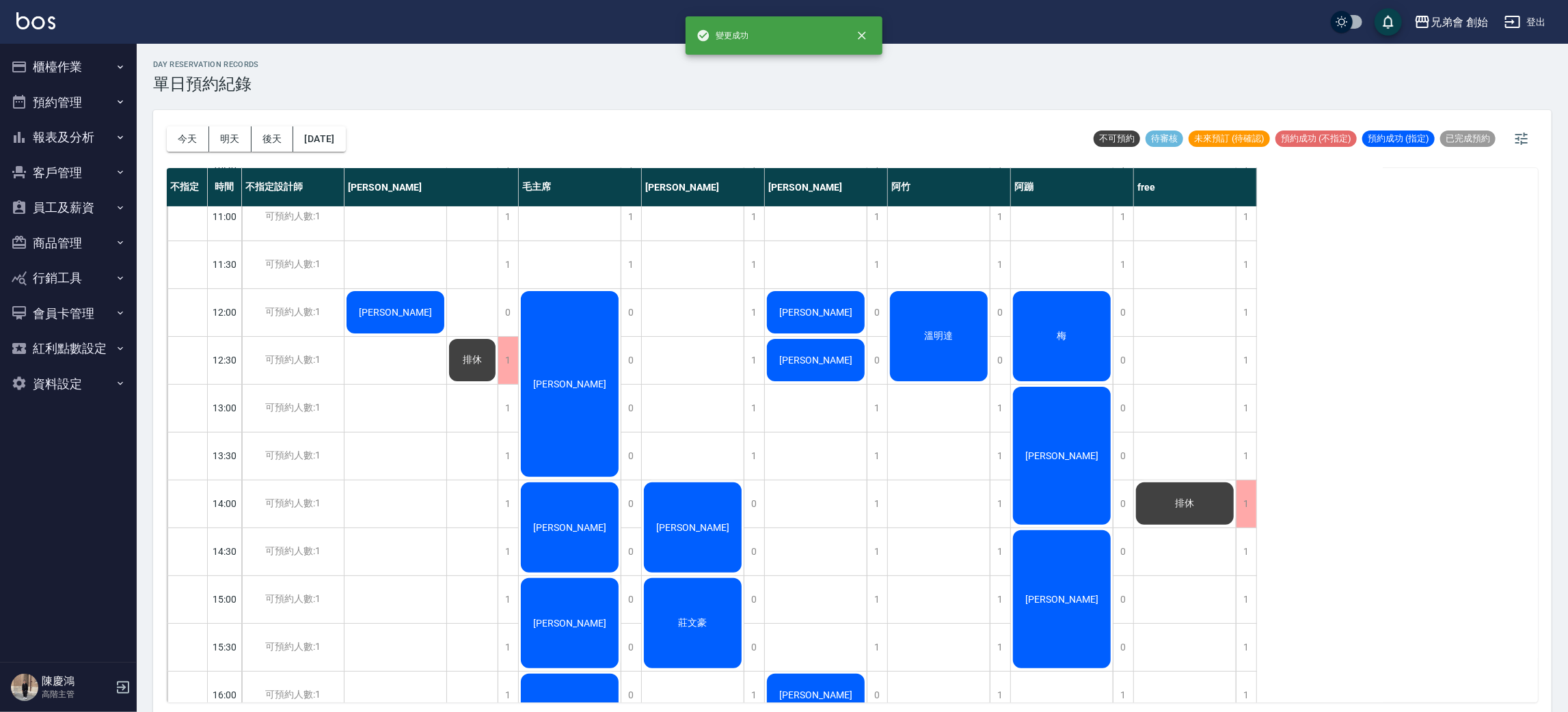
scroll to position [4, 0]
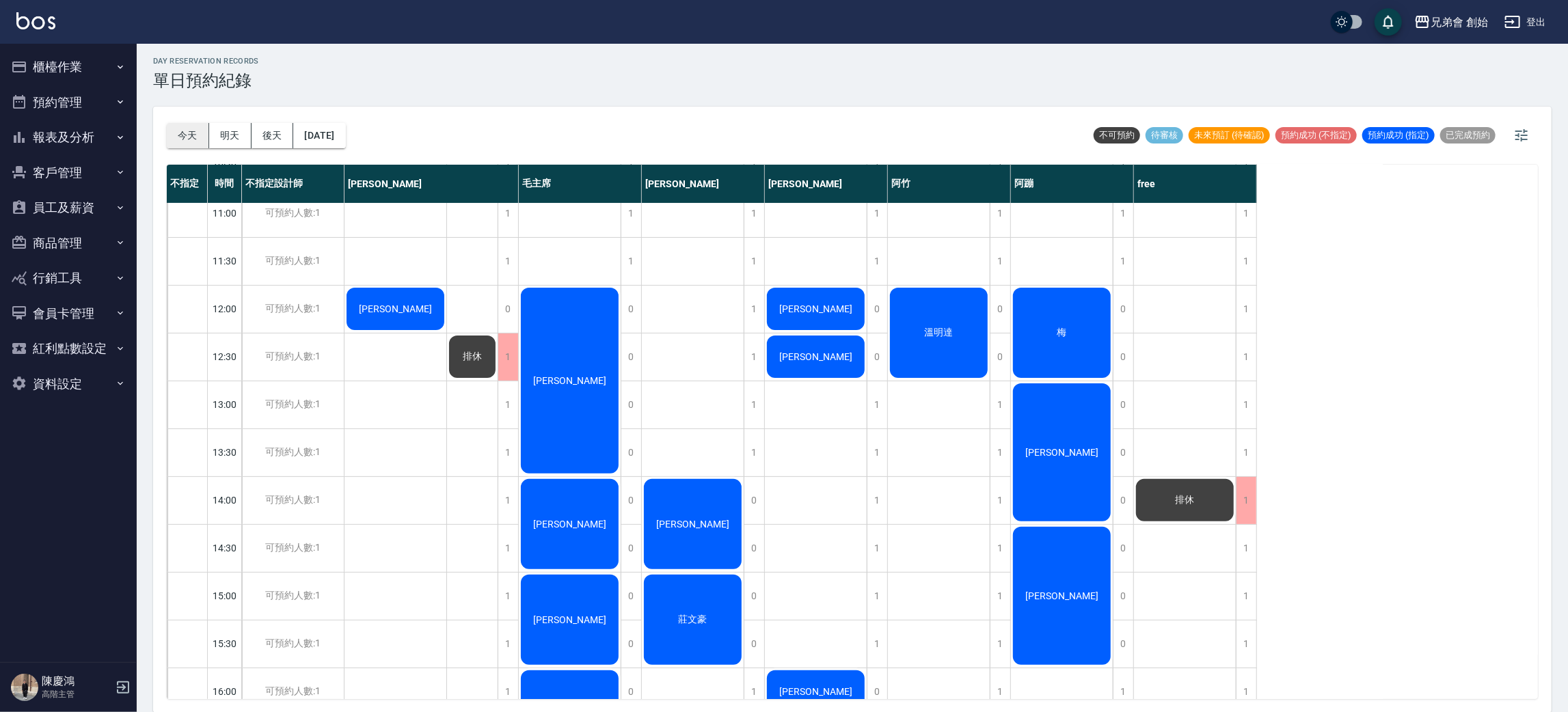
click at [201, 129] on button "今天" at bounding box center [188, 136] width 42 height 26
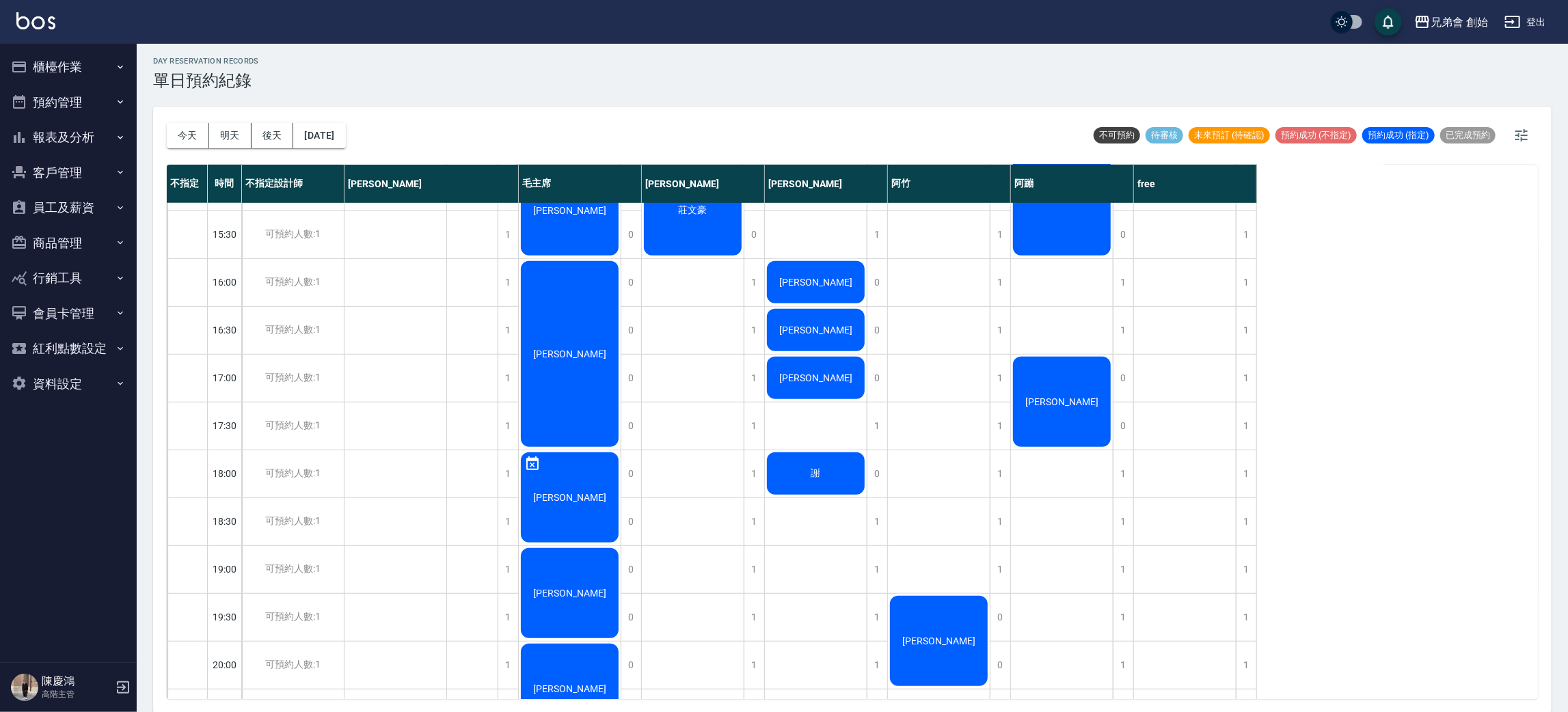
scroll to position [0, 0]
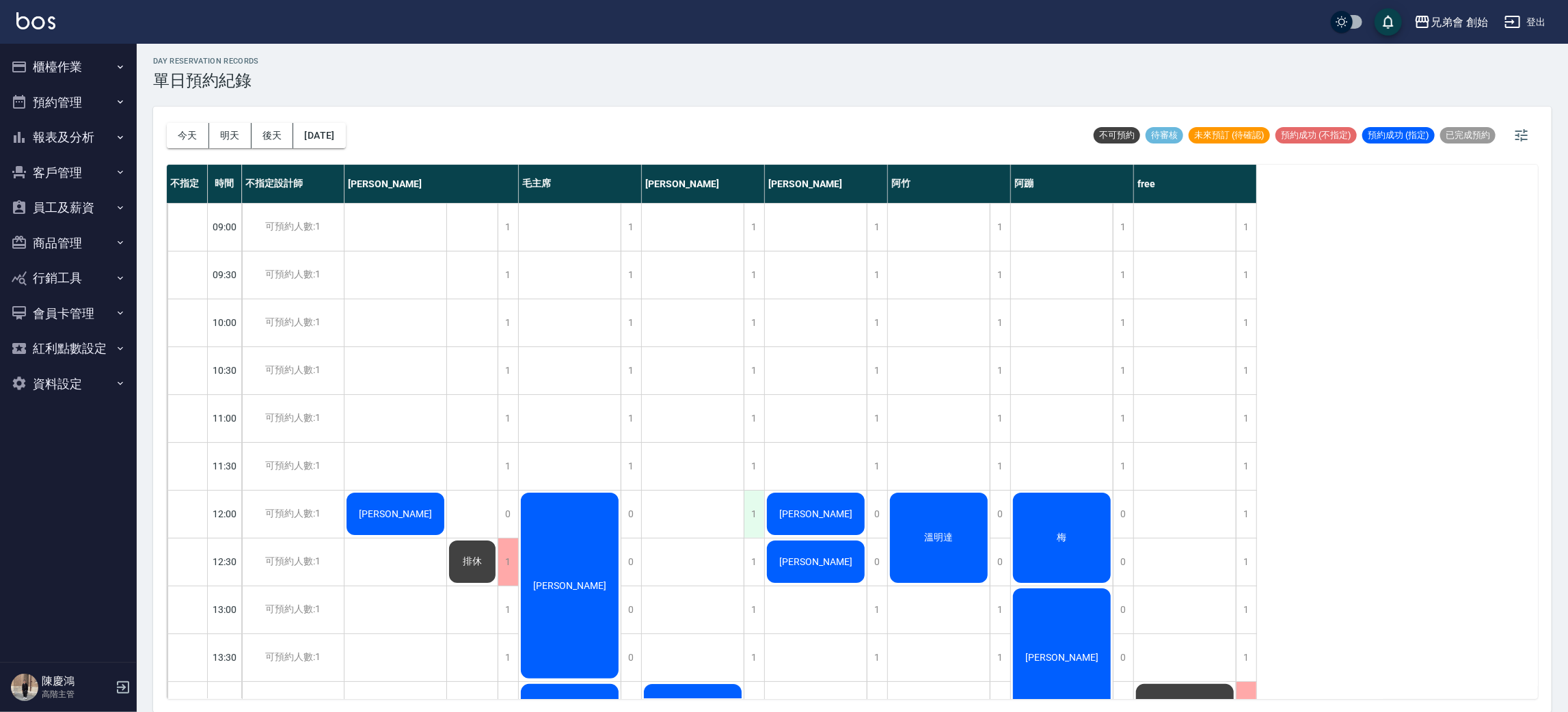
click at [752, 519] on div "1" at bounding box center [754, 514] width 20 height 47
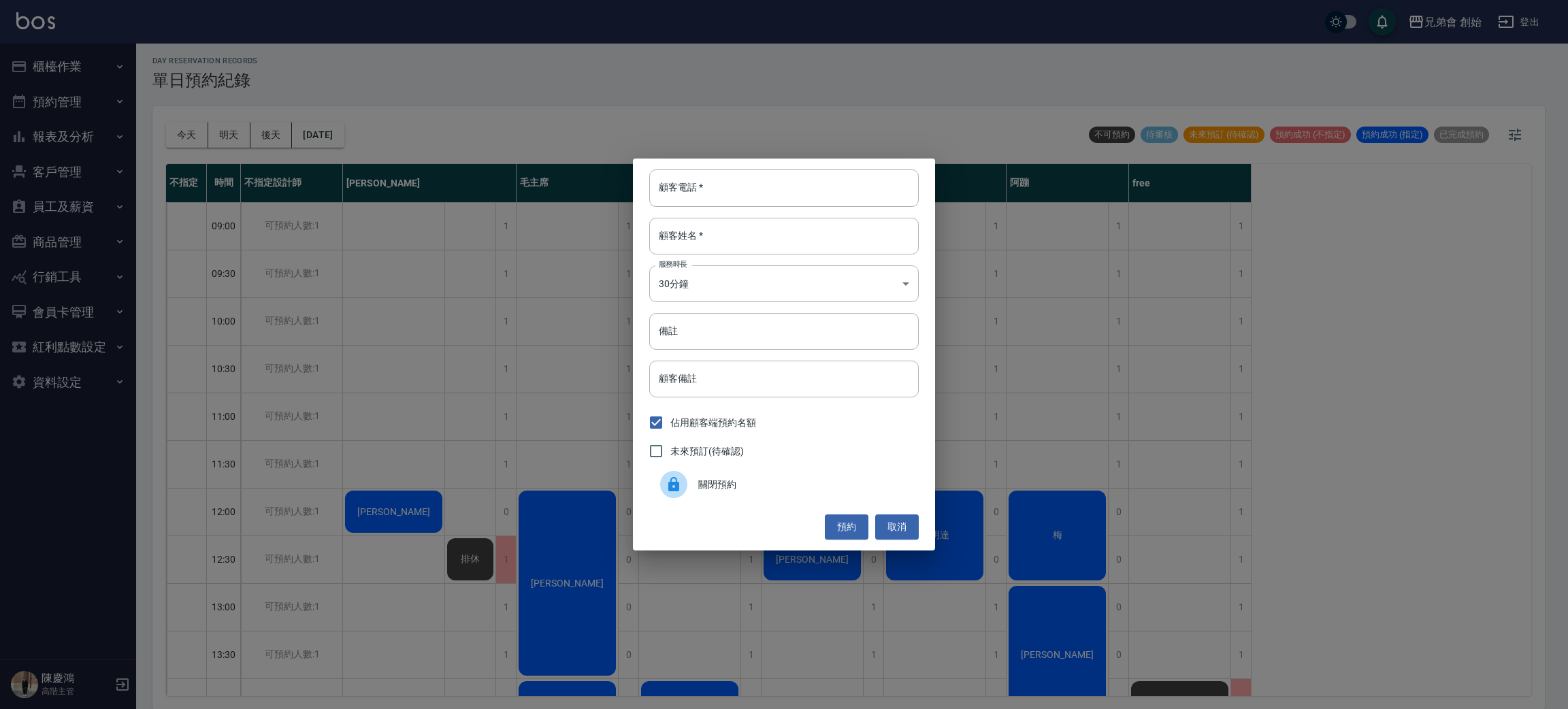
click at [714, 501] on div "關閉預約" at bounding box center [784, 485] width 270 height 38
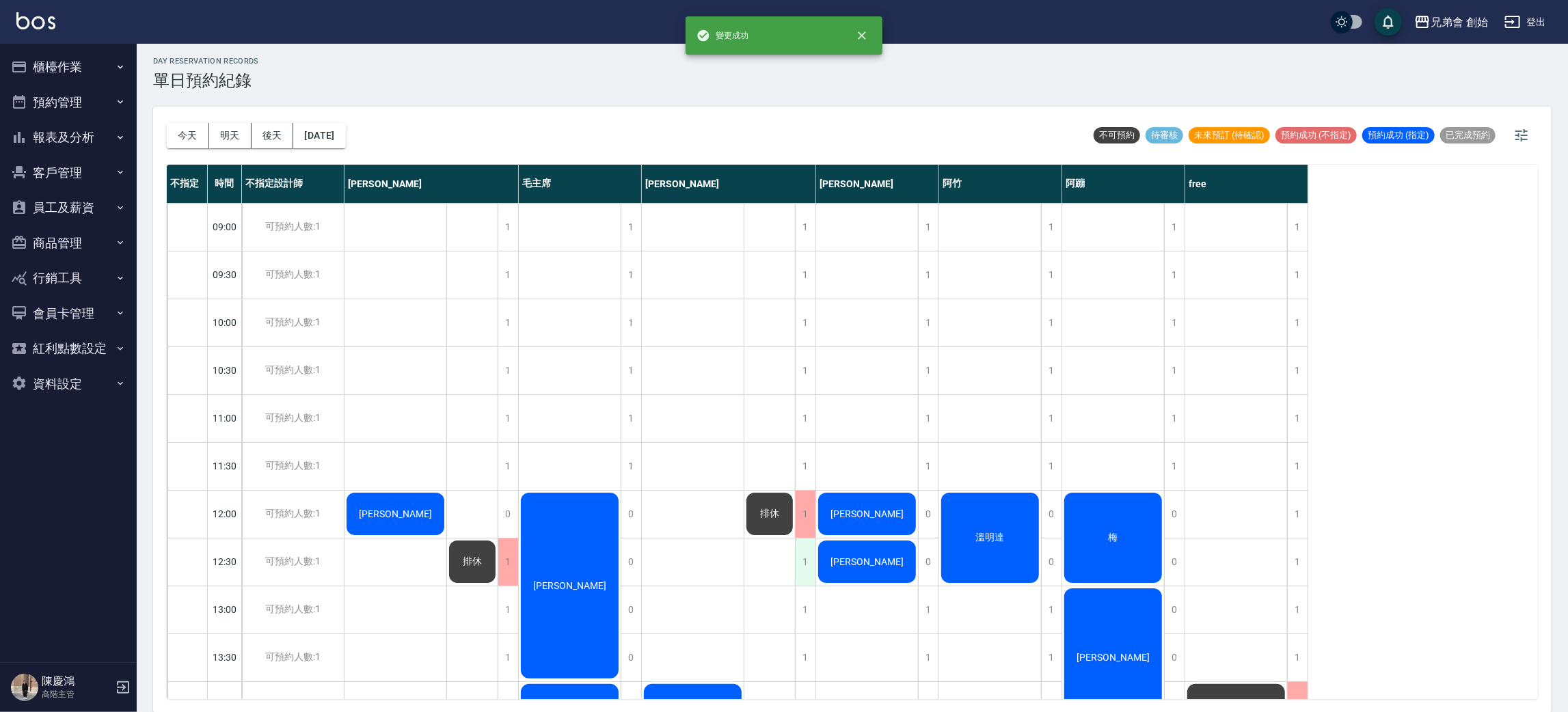
click at [802, 563] on div "1" at bounding box center [805, 562] width 20 height 47
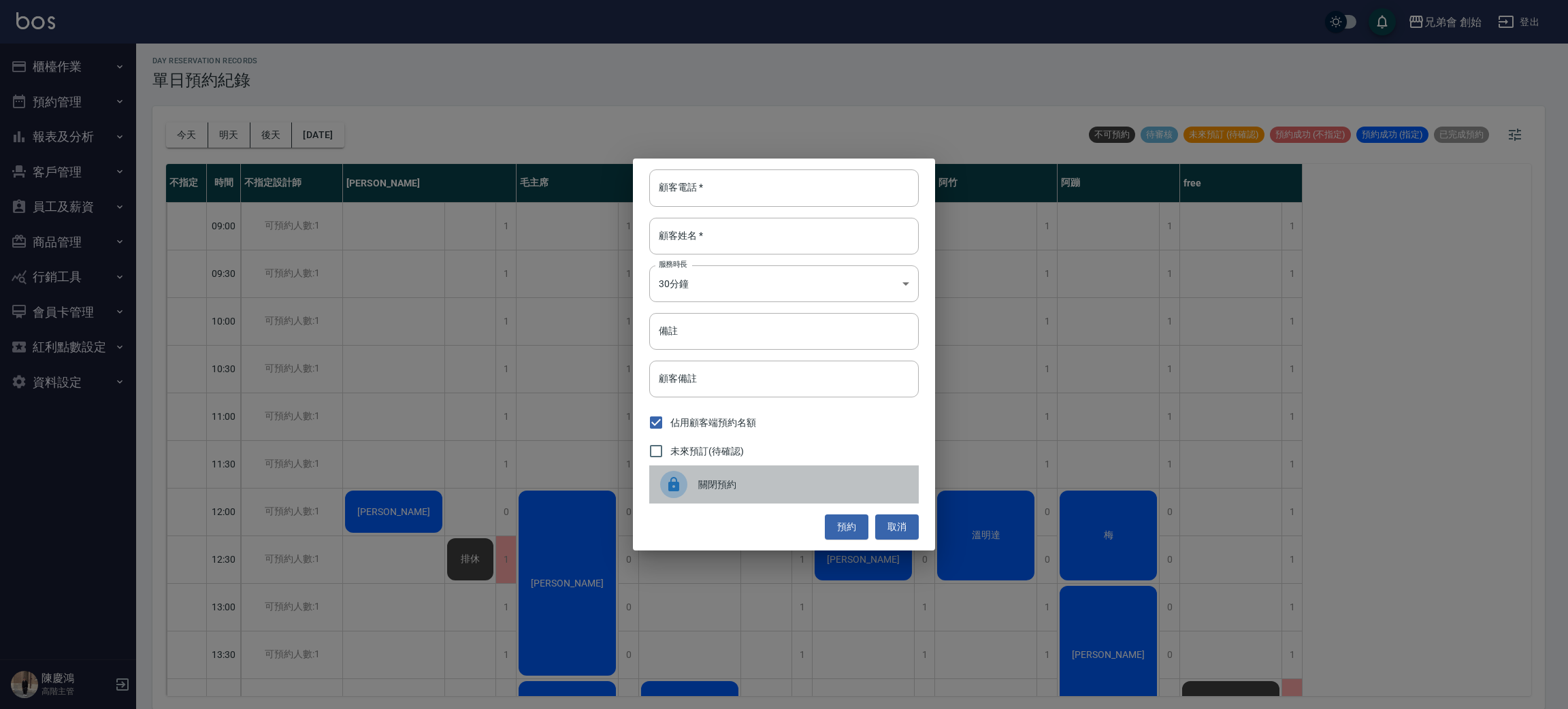
click at [738, 472] on div "關閉預約" at bounding box center [784, 485] width 270 height 38
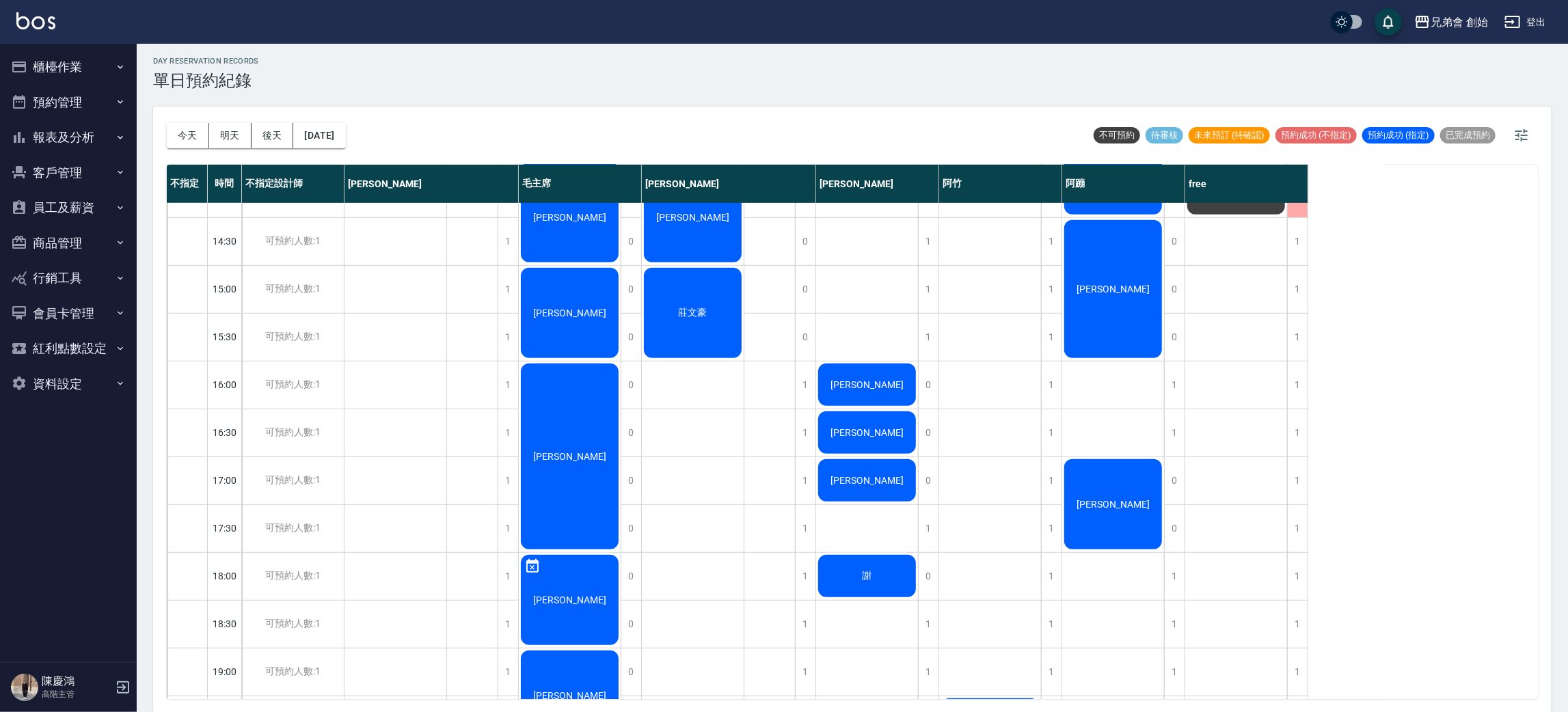
scroll to position [717, 0]
